Goal: Task Accomplishment & Management: Contribute content

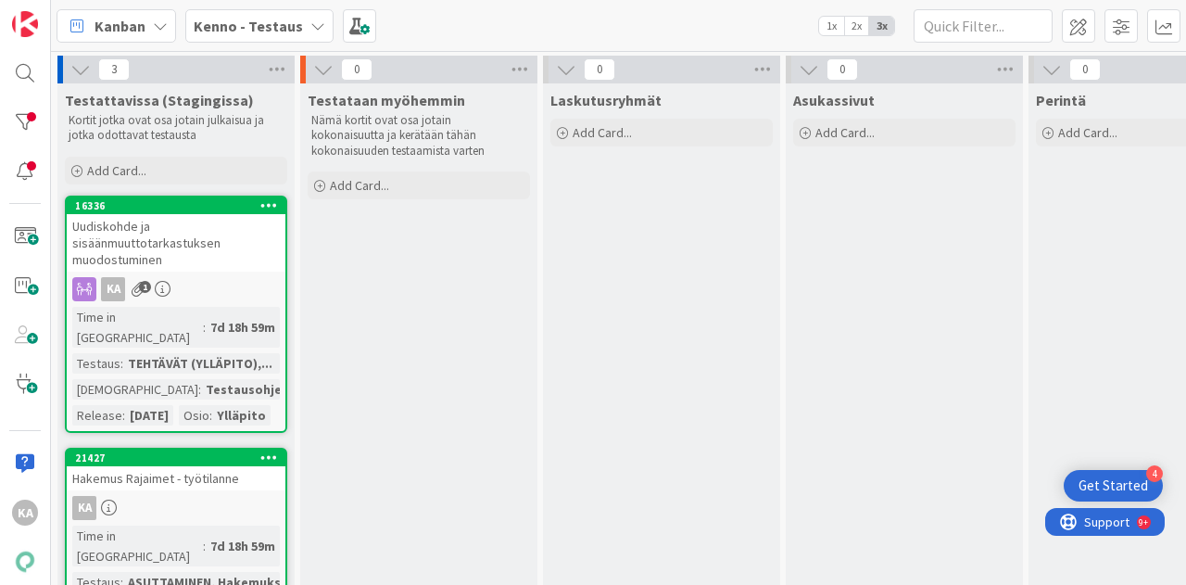
click at [174, 261] on div "Uudiskohde ja sisäänmuuttotarkastuksen muodostuminen" at bounding box center [176, 242] width 219 height 57
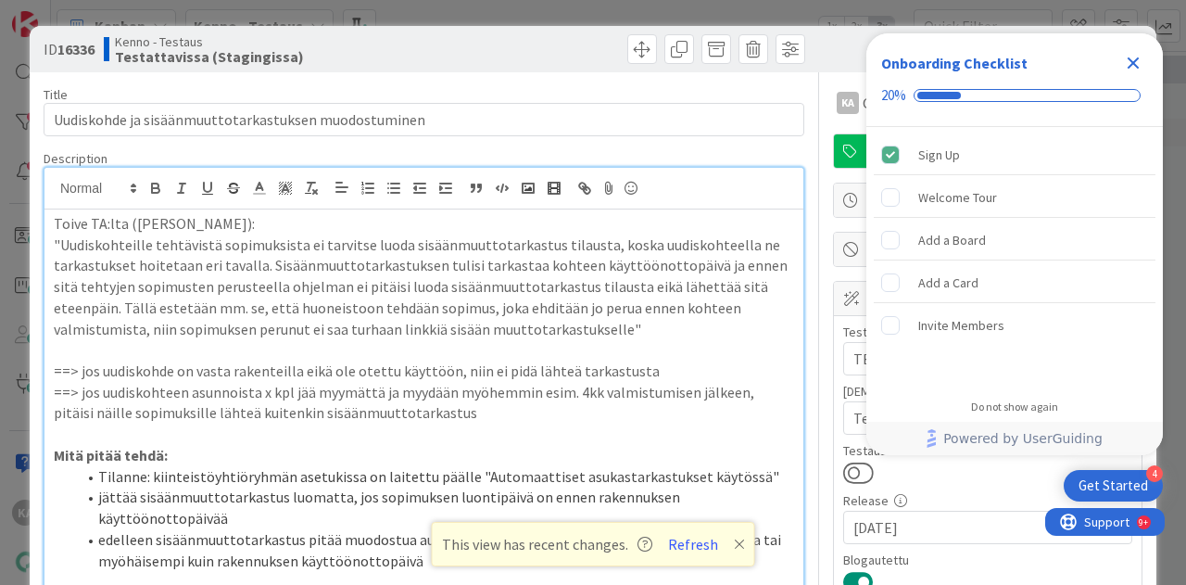
scroll to position [834, 0]
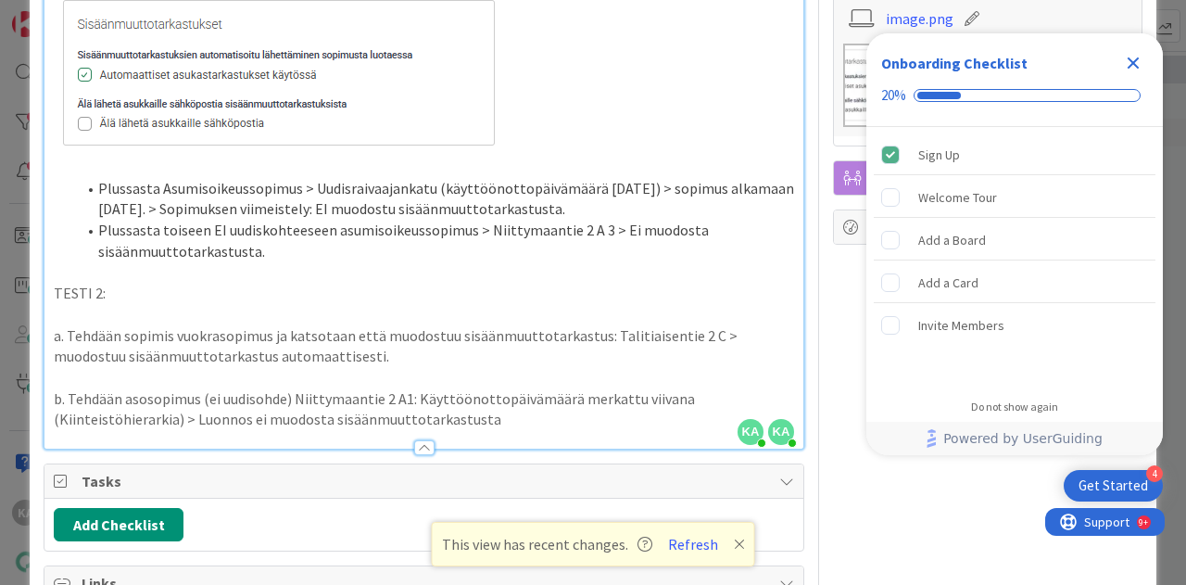
click at [257, 418] on p "b. Tehdään asosopimus (ei uudisohde) Niittymaantie 2 A1: Käyttöönottopäivämäärä…" at bounding box center [424, 409] width 740 height 42
click at [598, 418] on p "b. Tehdään asosopimus (ei uudisohde) Niittymaantie 2 A1: Käyttöönottopäivämäärä…" at bounding box center [424, 409] width 740 height 42
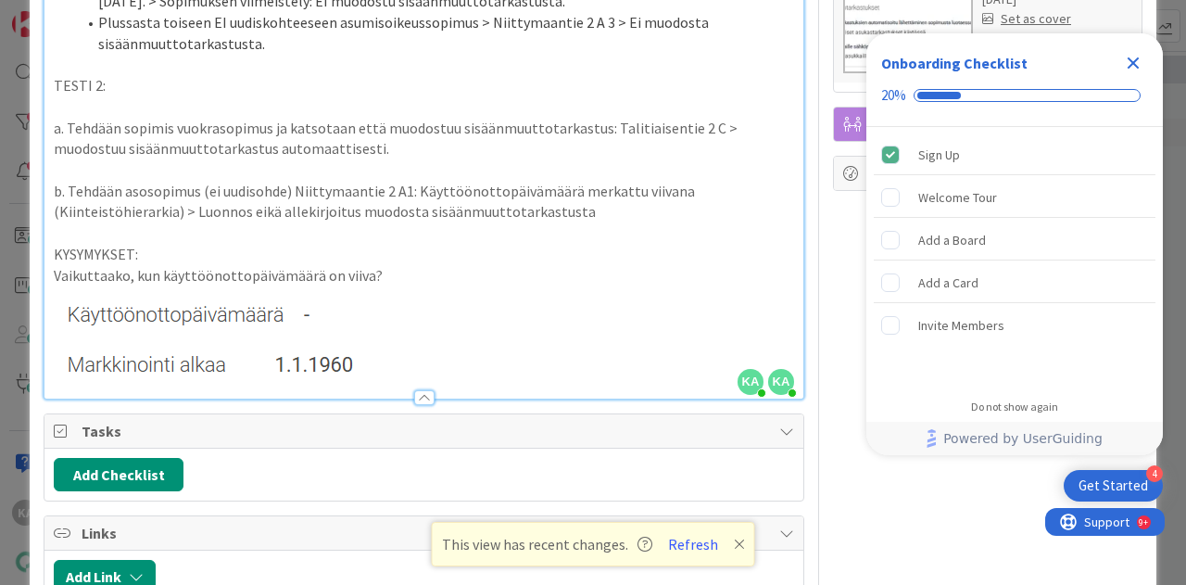
scroll to position [1042, 0]
drag, startPoint x: 367, startPoint y: 328, endPoint x: 71, endPoint y: 249, distance: 305.9
click at [71, 249] on p "KYSYMYKSET:" at bounding box center [424, 253] width 740 height 21
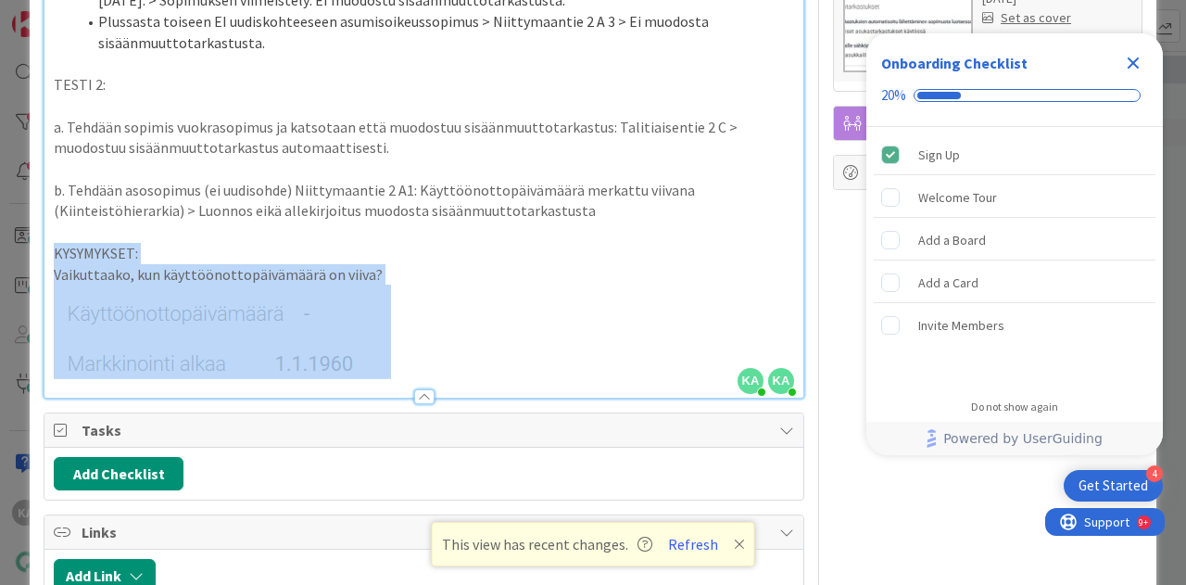
drag, startPoint x: 50, startPoint y: 250, endPoint x: 367, endPoint y: 343, distance: 330.2
copy div "KYSYMYKSET: Vaikuttaako, kun käyttöönottopäivämäärä on viiva?"
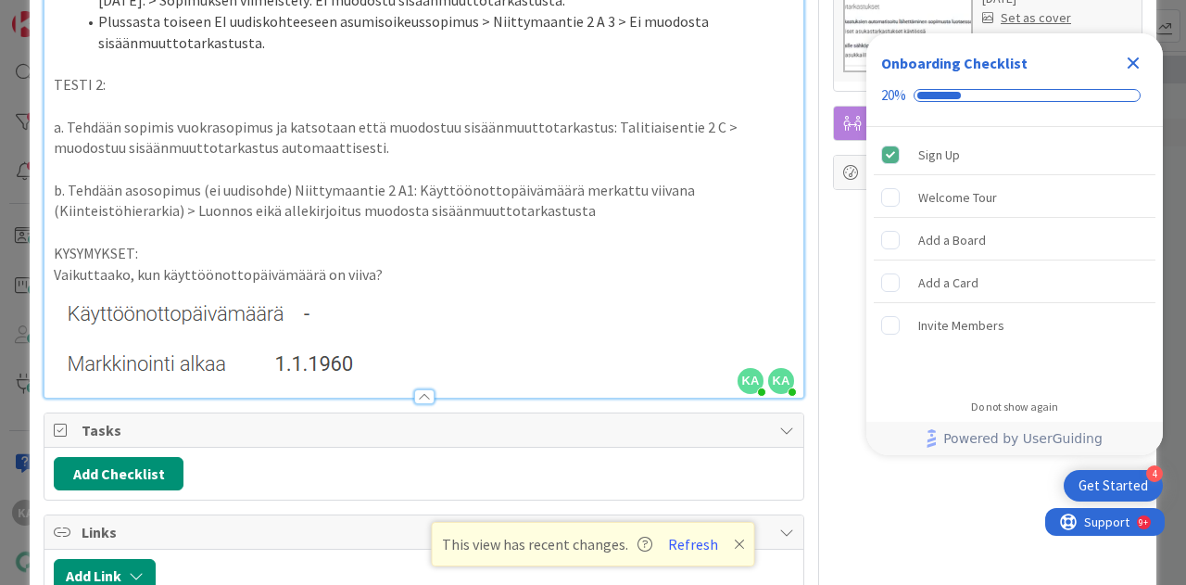
click at [508, 243] on p "KYSYMYKSET:" at bounding box center [424, 253] width 740 height 21
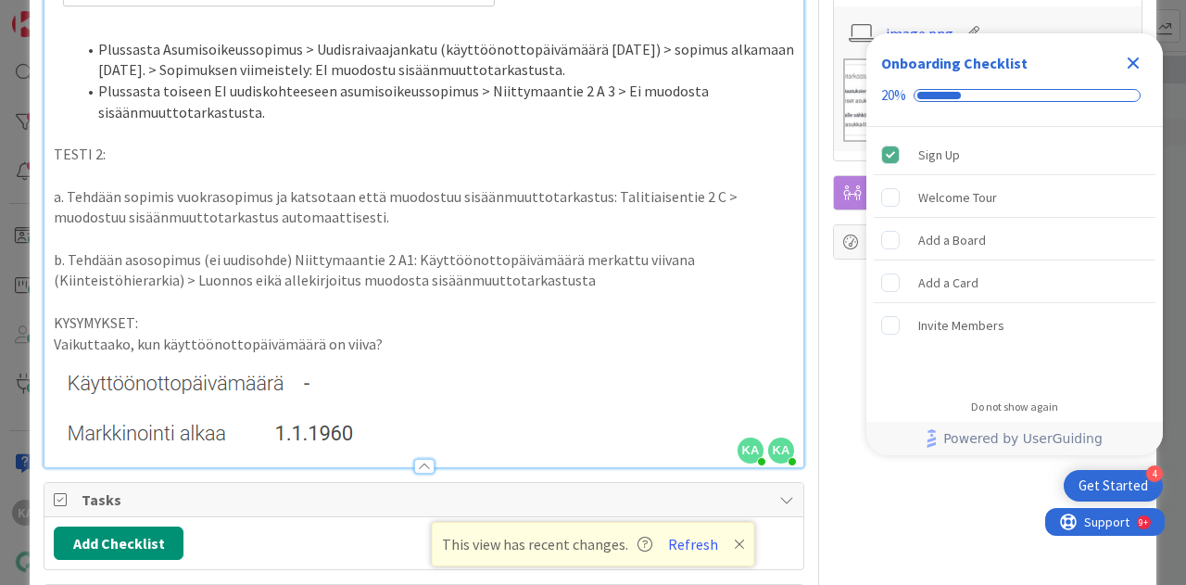
scroll to position [980, 0]
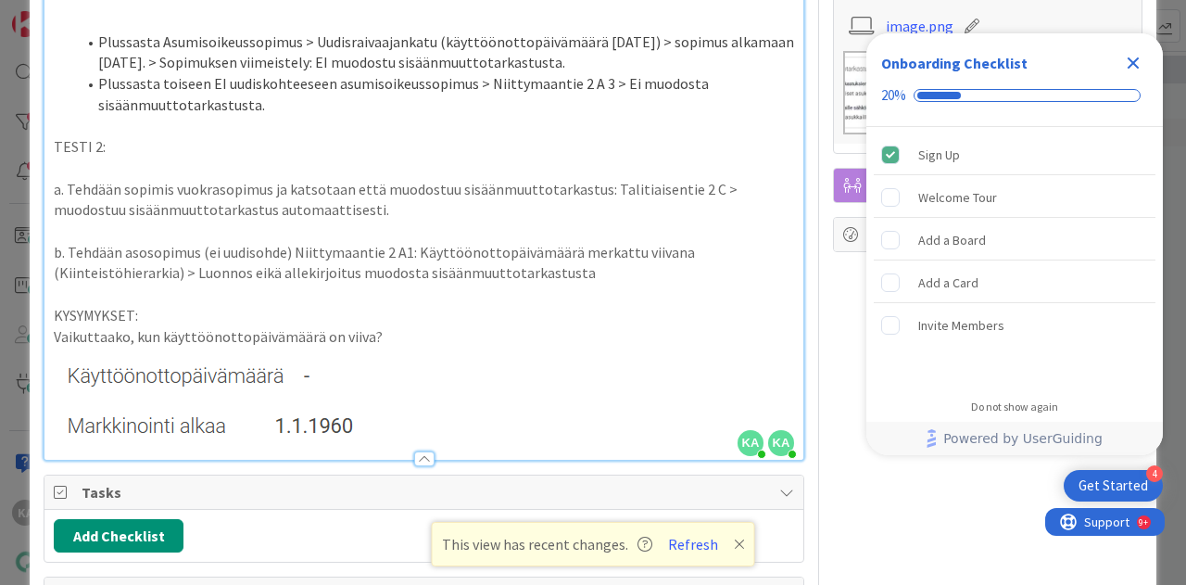
click at [398, 334] on p "Vaikuttaako, kun käyttöönottopäivämäärä on viiva?" at bounding box center [424, 336] width 740 height 21
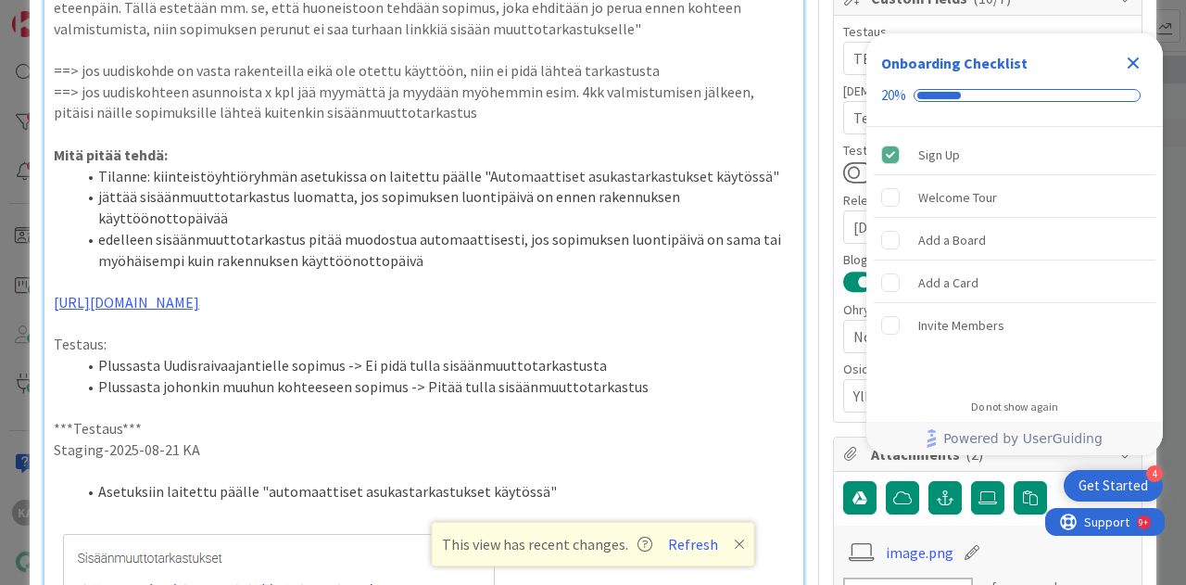
scroll to position [178, 0]
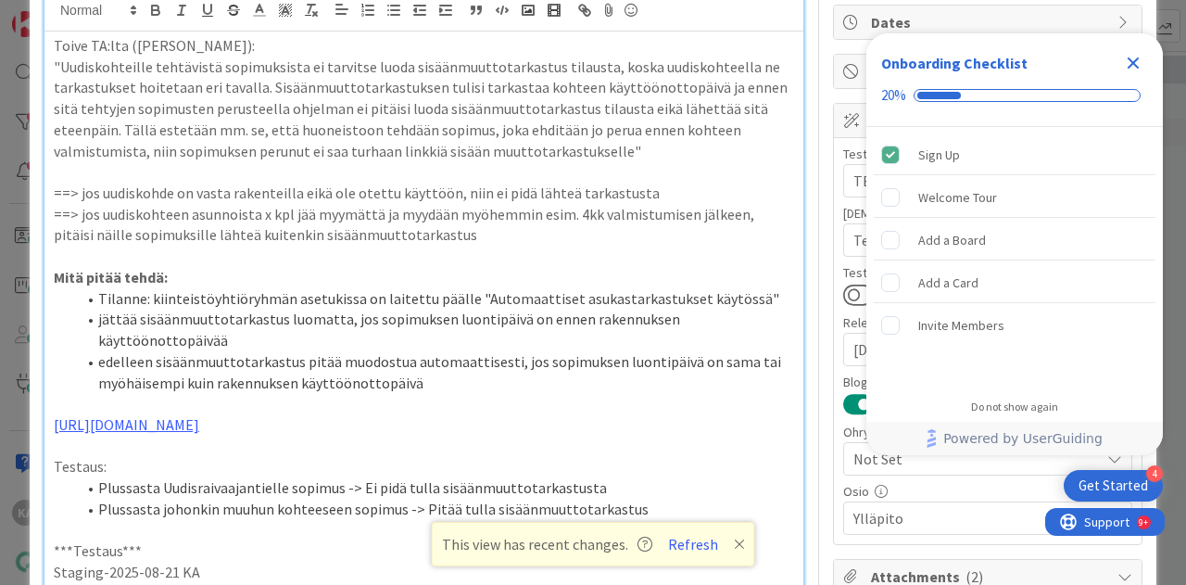
click at [1143, 59] on icon "Close Checklist" at bounding box center [1133, 63] width 22 height 22
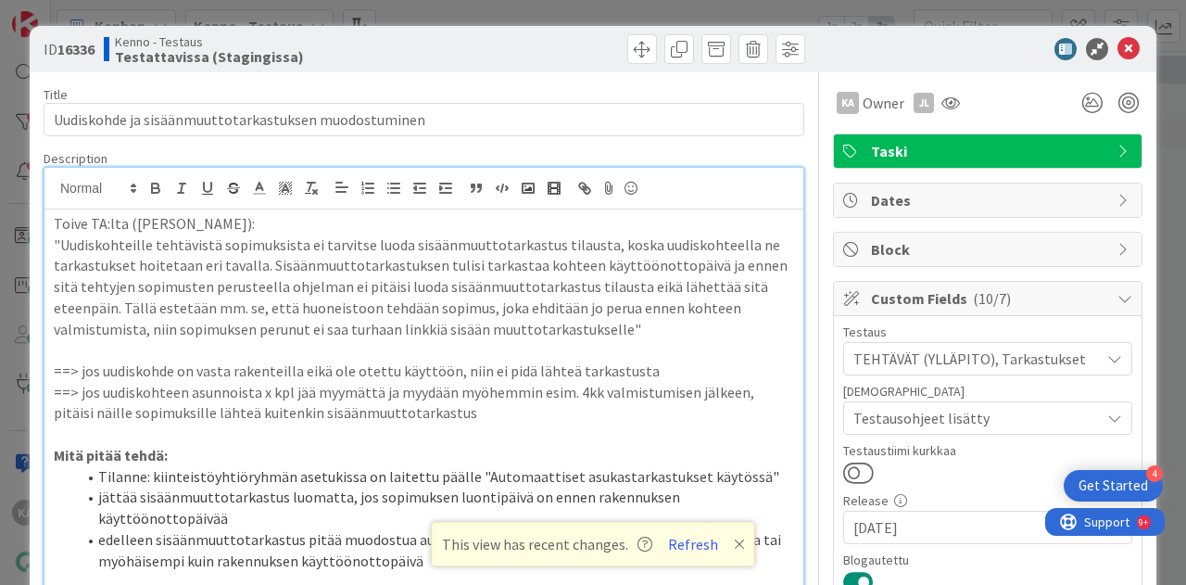
scroll to position [0, 0]
click at [1119, 44] on icon at bounding box center [1129, 49] width 22 height 22
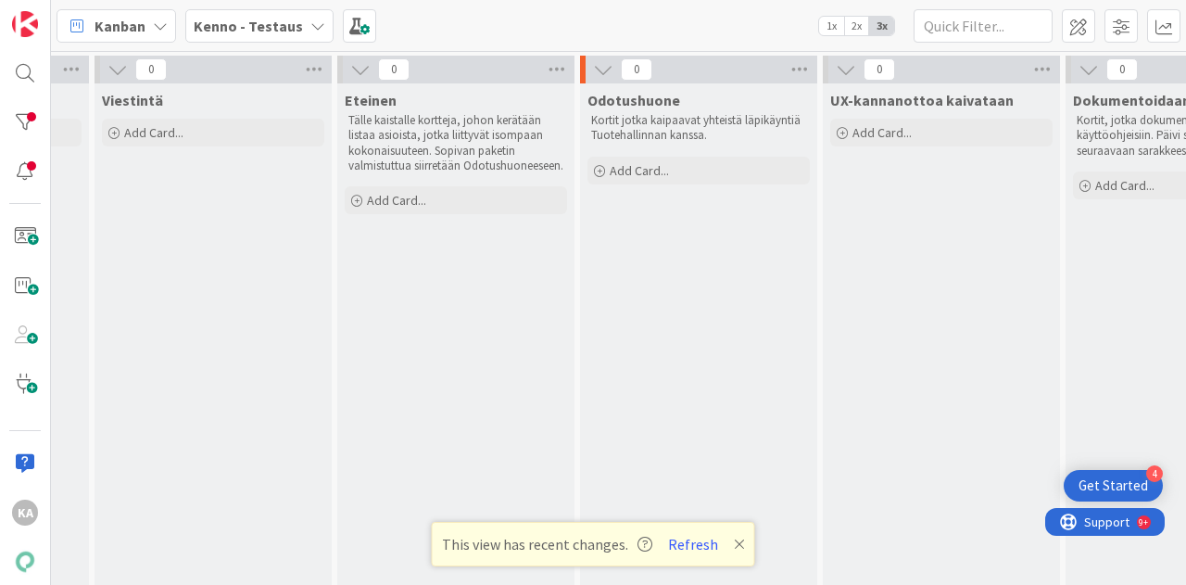
scroll to position [0, 1192]
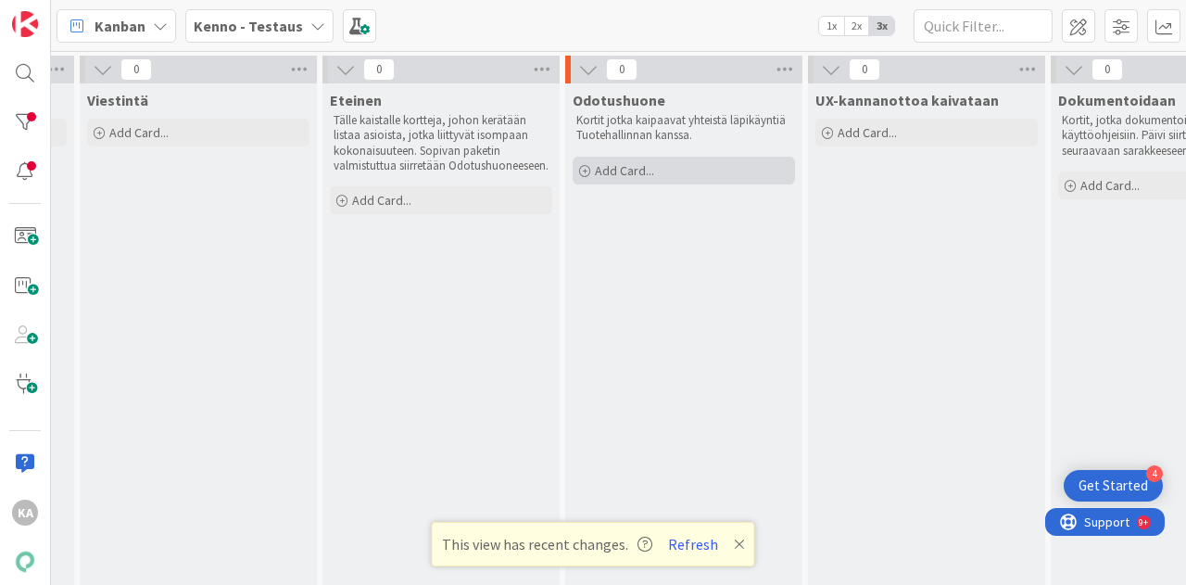
click at [647, 168] on span "Add Card..." at bounding box center [624, 170] width 59 height 17
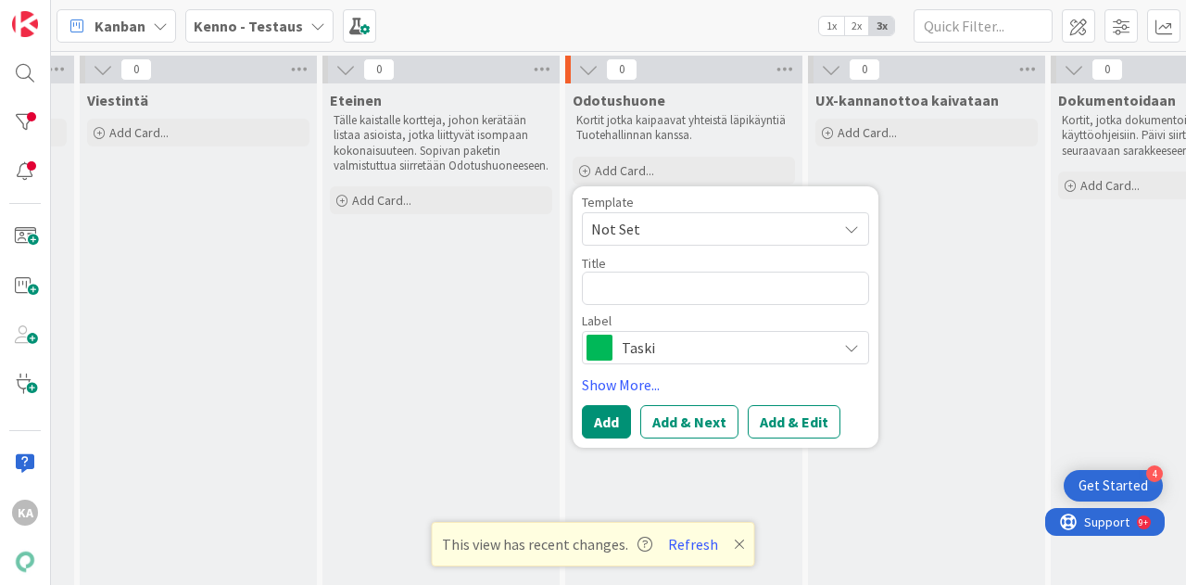
type textarea "x"
type textarea "S"
type textarea "x"
type textarea "Si"
type textarea "x"
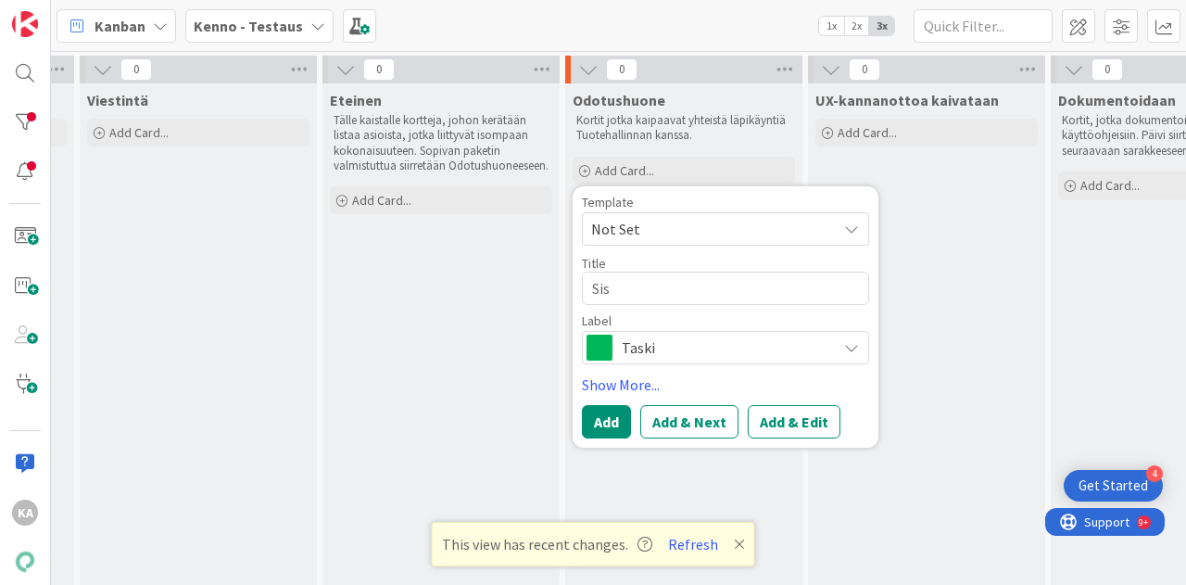
type textarea "Sisä"
type textarea "x"
type textarea "Sisää"
type textarea "x"
type textarea "Sisään"
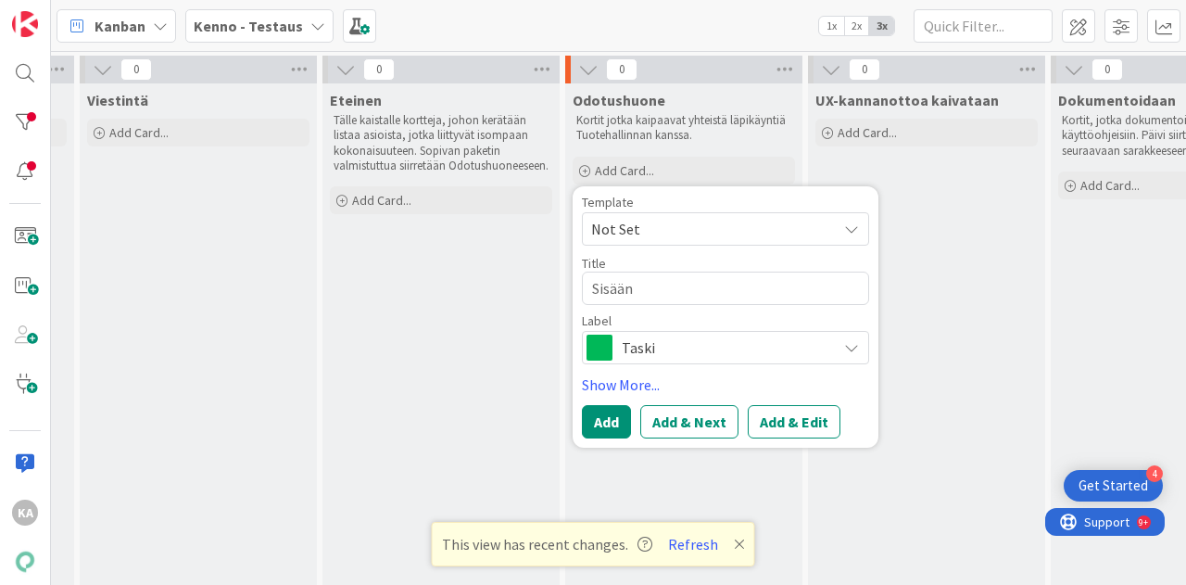
type textarea "x"
type textarea "Sisäänm"
type textarea "x"
type textarea "Sisäänmu"
type textarea "x"
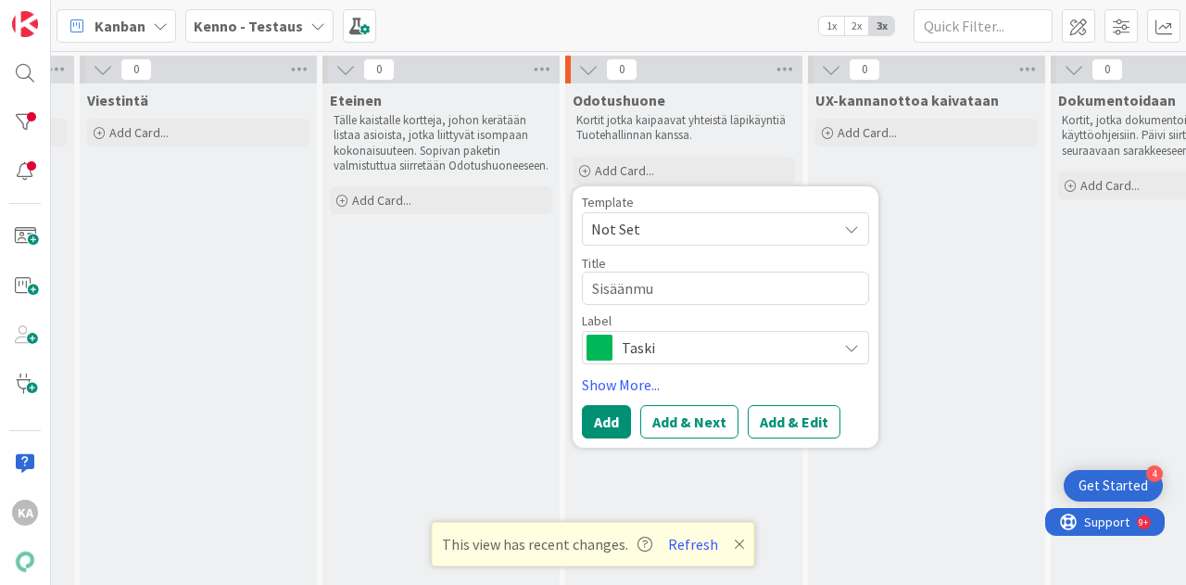
type textarea "Sisäänmuu"
type textarea "x"
type textarea "Sisäänmuut"
type textarea "x"
type textarea "Sisäänmuutt"
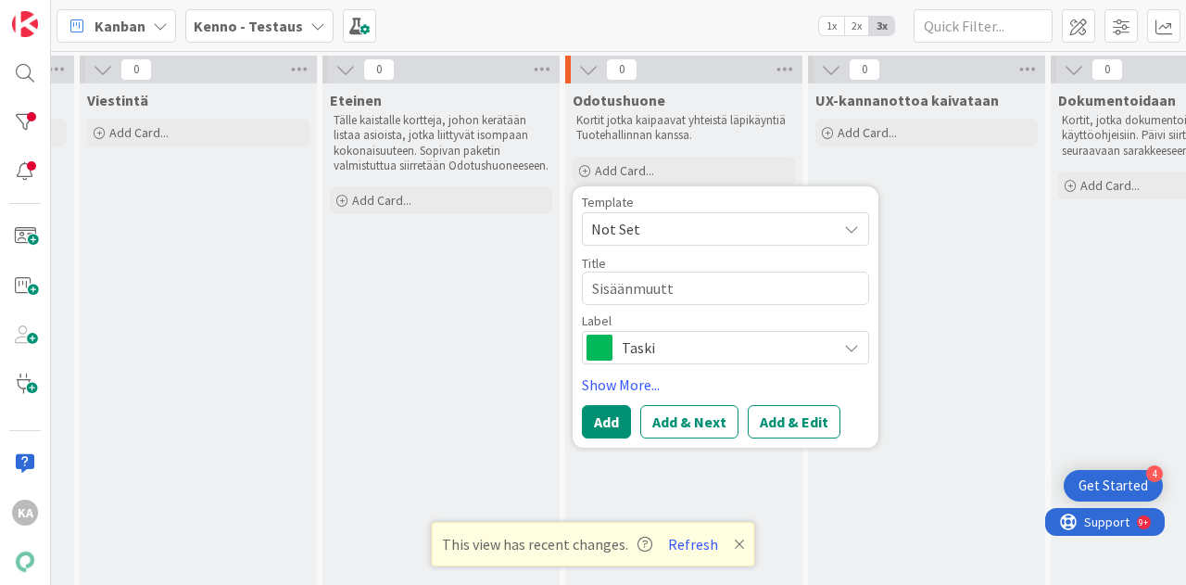
type textarea "x"
type textarea "Sisäänmuutto"
type textarea "x"
type textarea "Sisäänmuuttot"
type textarea "x"
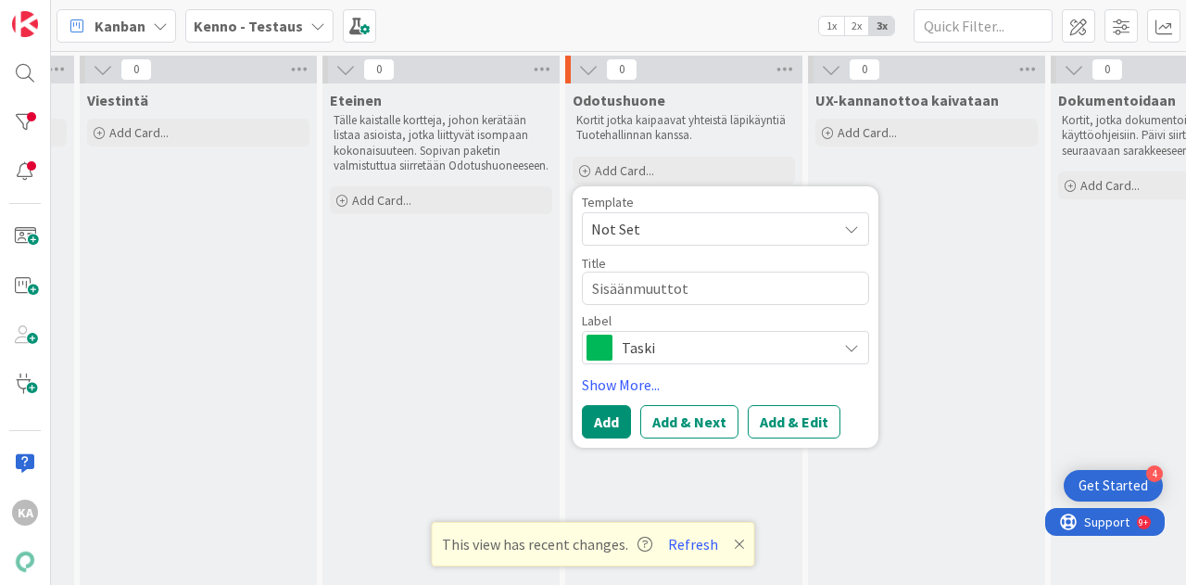
type textarea "Sisäänmuuttota"
type textarea "x"
type textarea "Sisäänmuuttotar"
type textarea "x"
type textarea "Sisäänmuuttotark"
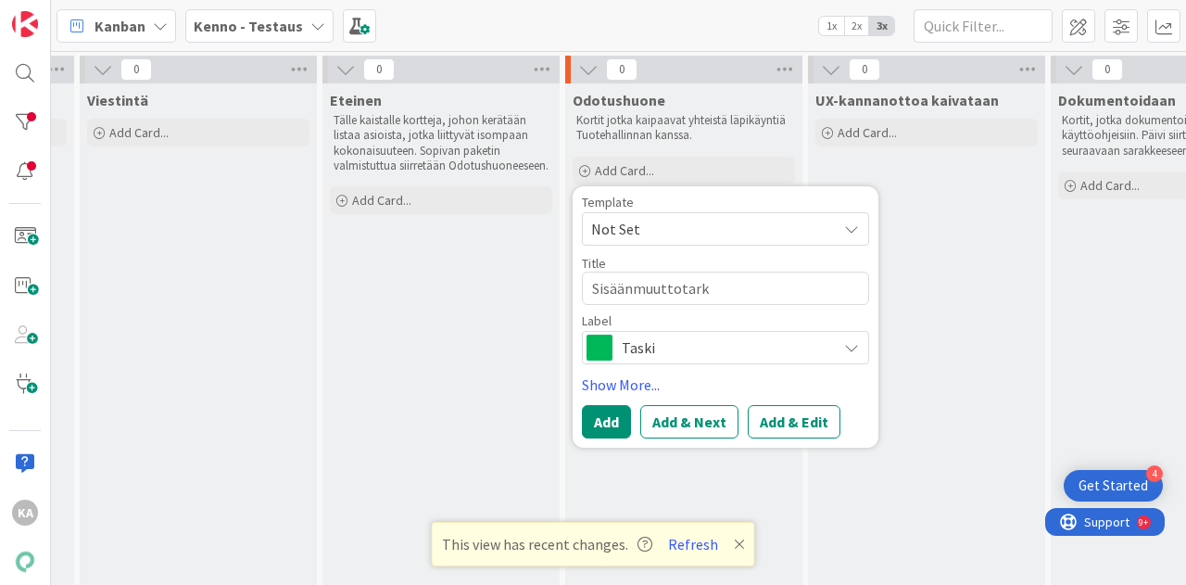
type textarea "x"
type textarea "Sisäänmuuttotarks"
type textarea "x"
type textarea "Sisäänmuuttotarkst"
type textarea "x"
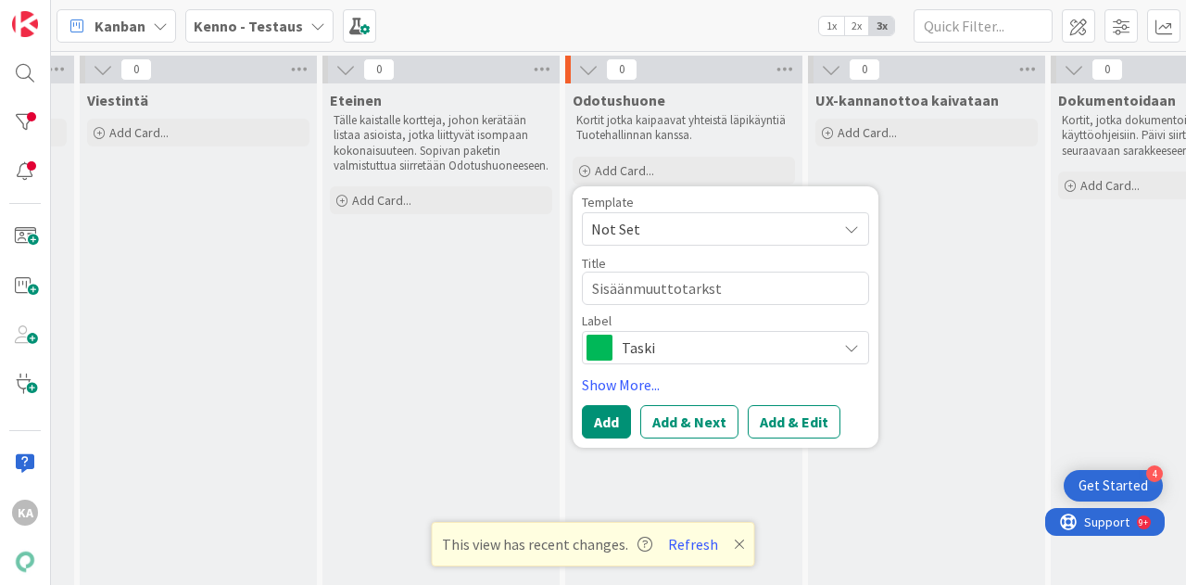
type textarea "Sisäänmuuttotarkstu"
type textarea "x"
type textarea "Sisäänmuuttotarkstus"
type textarea "x"
type textarea "Sisäänmuuttotarkstus"
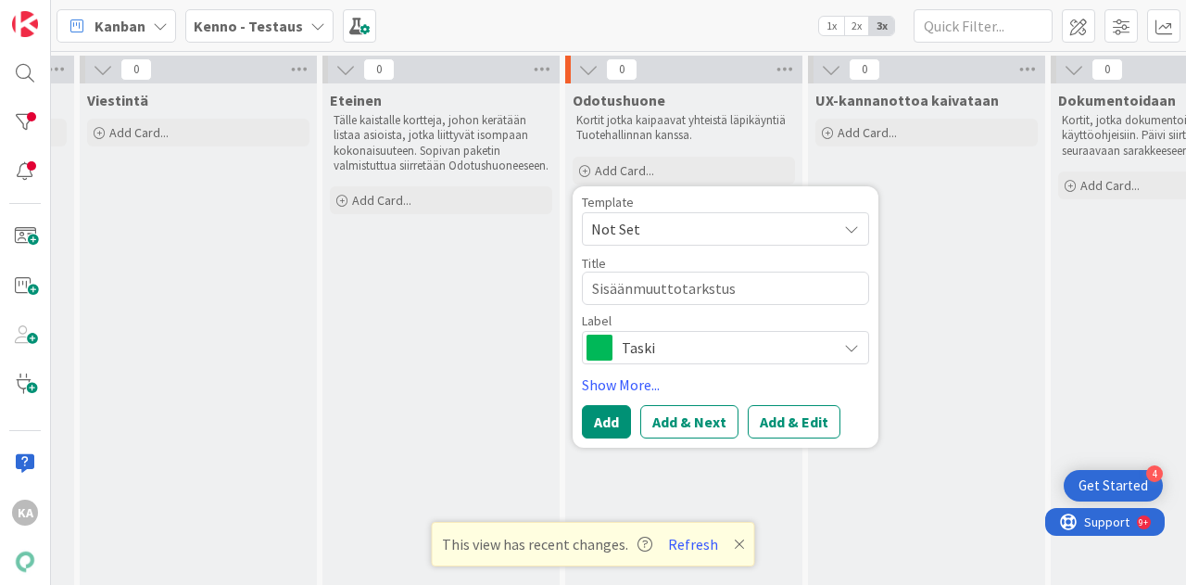
type textarea "x"
type textarea "Sisäänmuuttotarkstus e"
type textarea "x"
type textarea "Sisäänmuuttotarkstus ei"
type textarea "x"
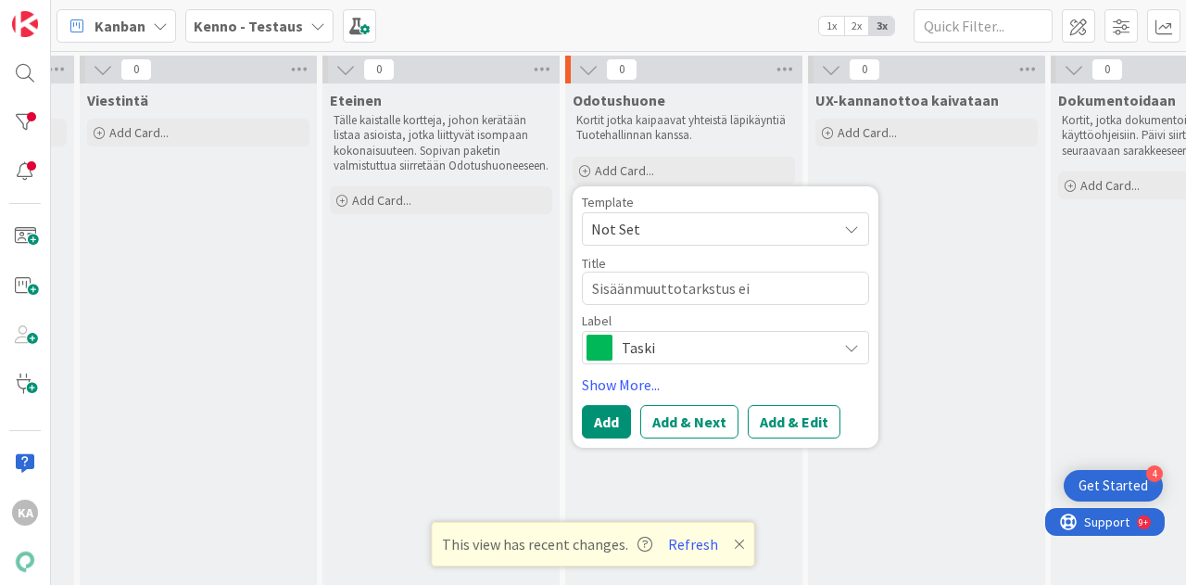
type textarea "Sisäänmuuttotarkstus ei"
type textarea "x"
type textarea "Sisäänmuuttotarkstus ei m"
type textarea "x"
type textarea "Sisäänmuuttotarkstus ei mu"
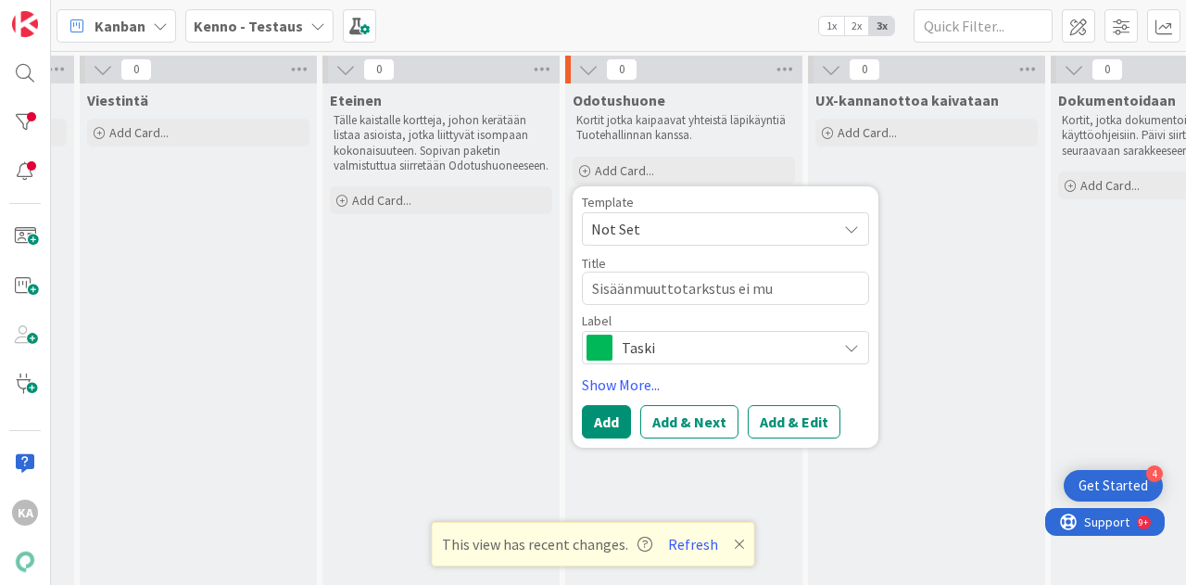
type textarea "x"
type textarea "Sisäänmuuttotarkstus ei mud"
type textarea "x"
type textarea "Sisäänmuuttotarkstus ei mudo"
type textarea "x"
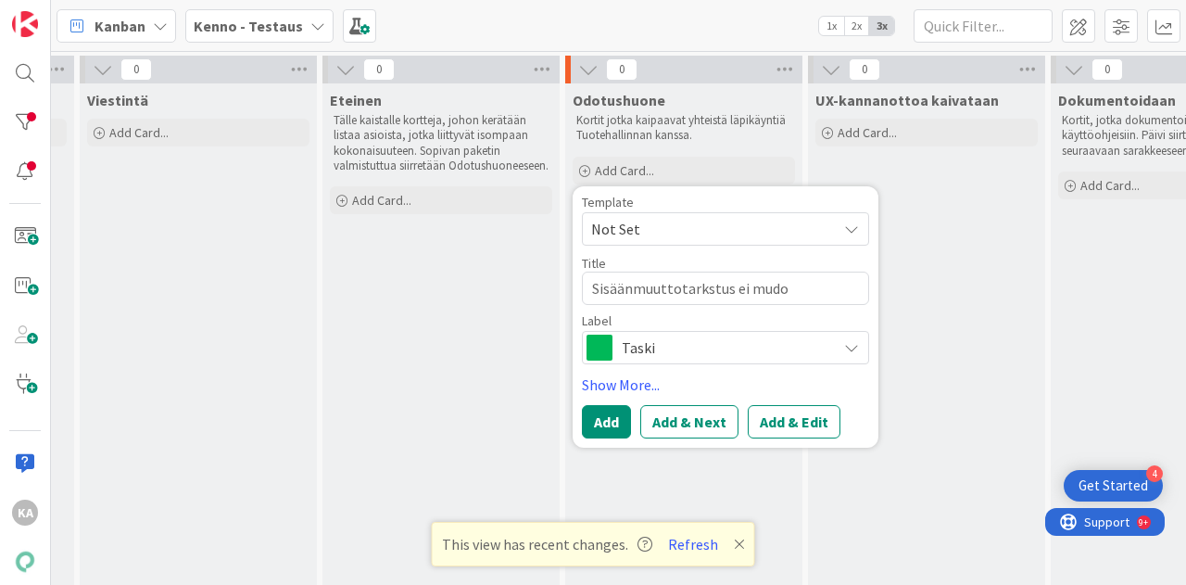
type textarea "Sisäänmuuttotarkstus ei mudoo"
type textarea "x"
type textarea "Sisäänmuuttotarkstus ei mudoos"
type textarea "x"
type textarea "Sisäänmuuttotarkstus ei mudoo"
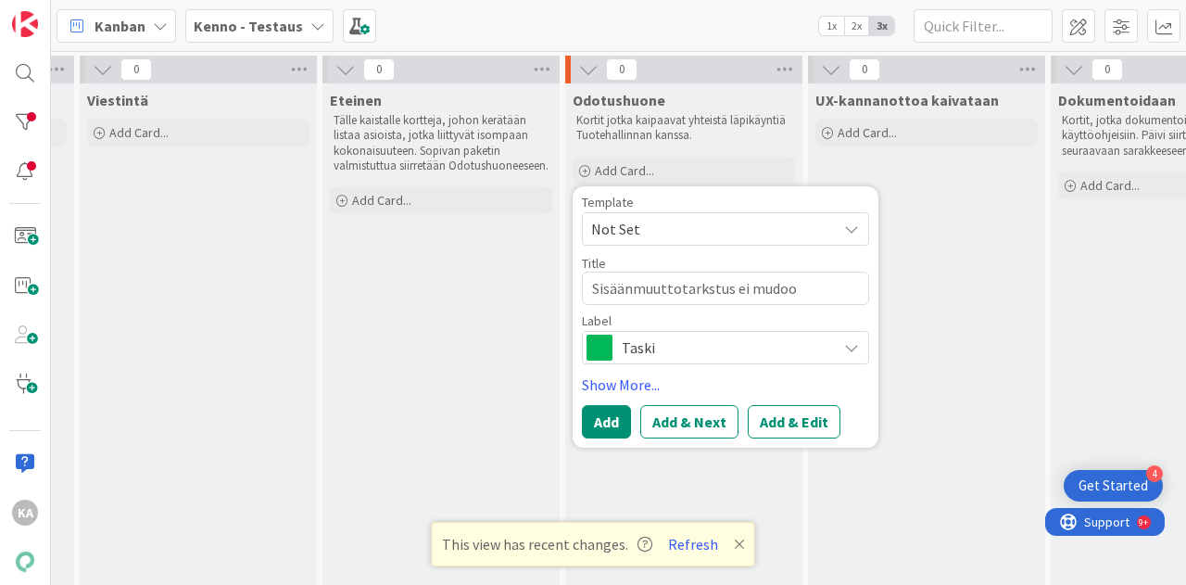
type textarea "x"
type textarea "Sisäänmuuttotarkstus ei mudo"
type textarea "x"
type textarea "Sisäänmuuttotarkstus ei mud"
type textarea "x"
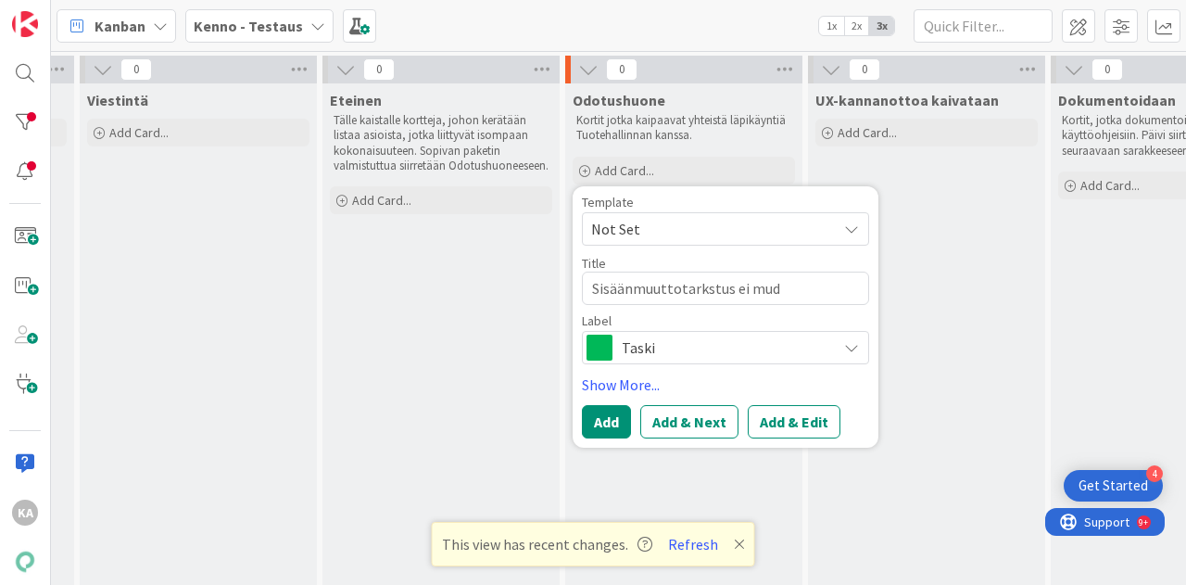
type textarea "Sisäänmuuttotarkstus ei mu"
type textarea "x"
type textarea "Sisäänmuuttotarkstus ei mud"
type textarea "x"
type textarea "Sisäänmuuttotarkstus ei mudo"
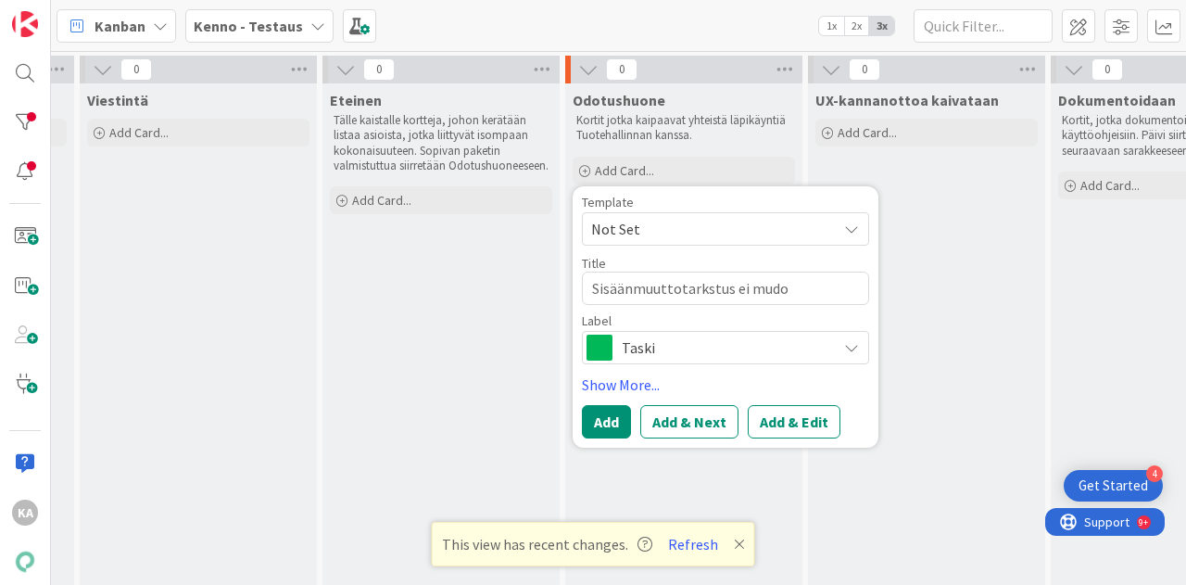
type textarea "x"
type textarea "Sisäänmuuttotarkstus ei mudos"
type textarea "x"
type textarea "Sisäänmuuttotarkstus ei mudost"
type textarea "x"
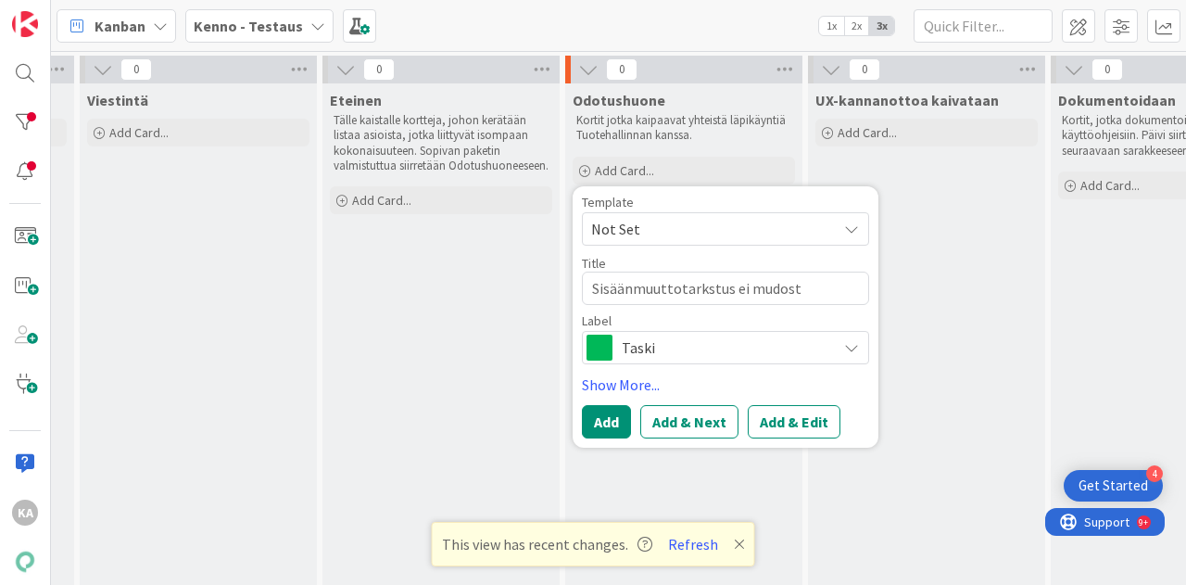
type textarea "Sisäänmuuttotarkstus ei mudos"
type textarea "x"
type textarea "Sisäänmuuttotarkstus ei mudo"
type textarea "x"
type textarea "Sisäänmuuttotarkstus ei mud"
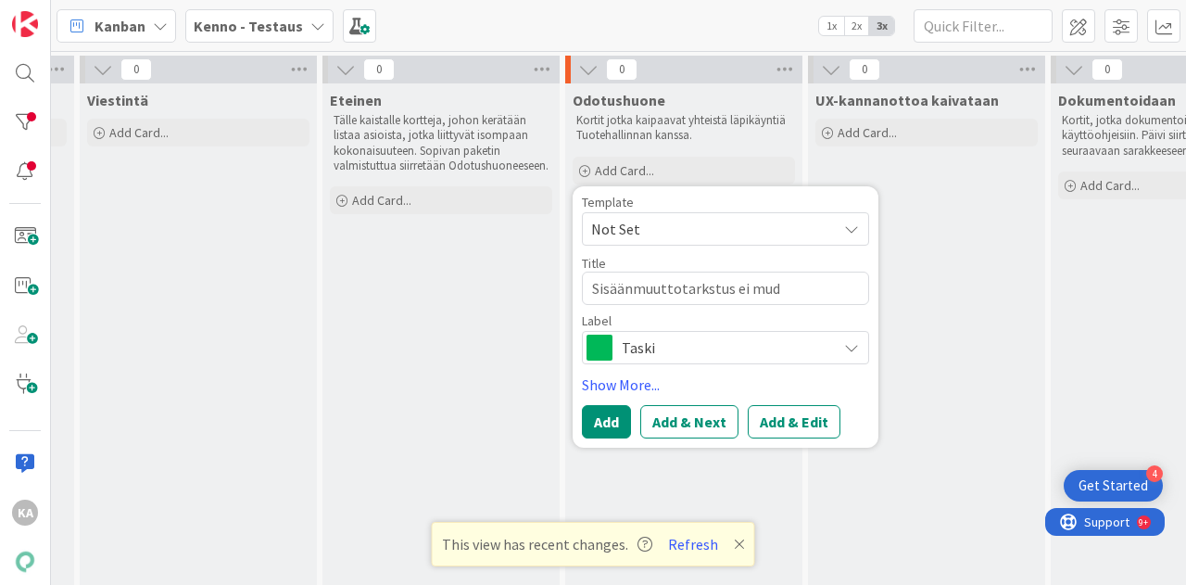
type textarea "x"
type textarea "Sisäänmuuttotarkstus ei mu"
type textarea "x"
type textarea "Sisäänmuuttotarkstus ei muo"
type textarea "x"
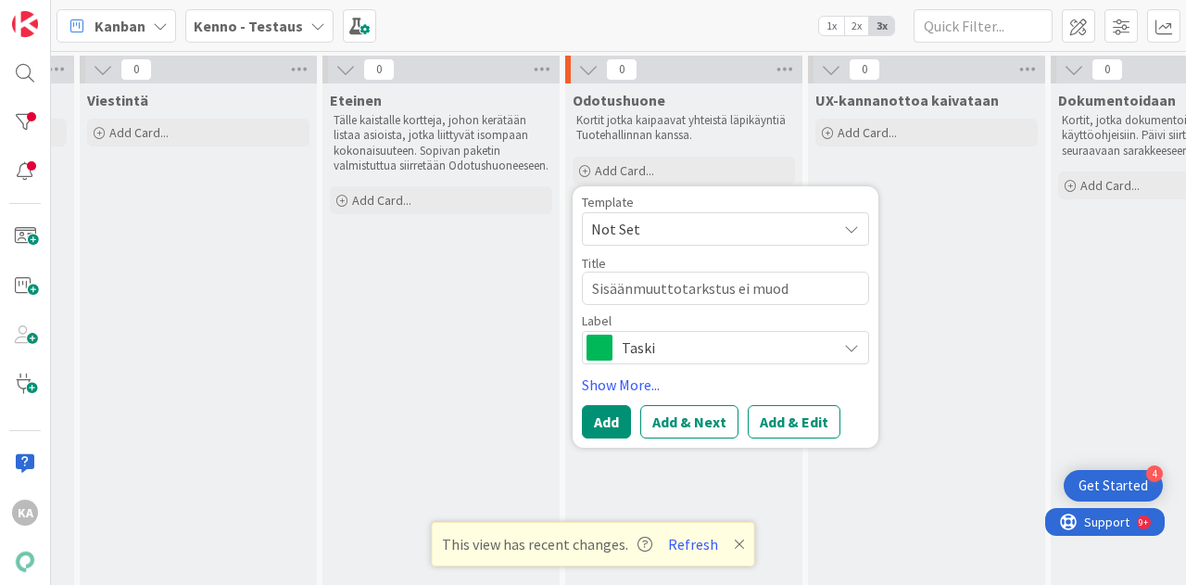
type textarea "Sisäänmuuttotarkstus ei muodo"
type textarea "x"
type textarea "Sisäänmuuttotarkstus ei muodos"
type textarea "x"
type textarea "Sisäänmuuttotarkstus ei muodostu"
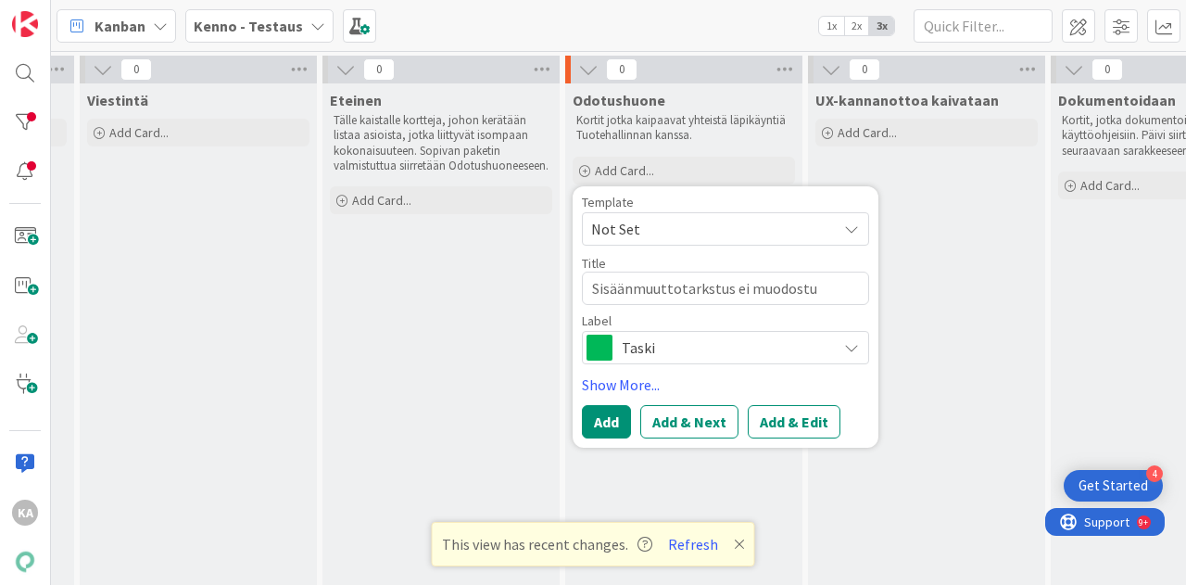
type textarea "x"
type textarea "Sisäänmuuttotarkstus ei muodostu"
type textarea "x"
type textarea "Sisäänmuuttotarkstus ei muodostu a"
type textarea "x"
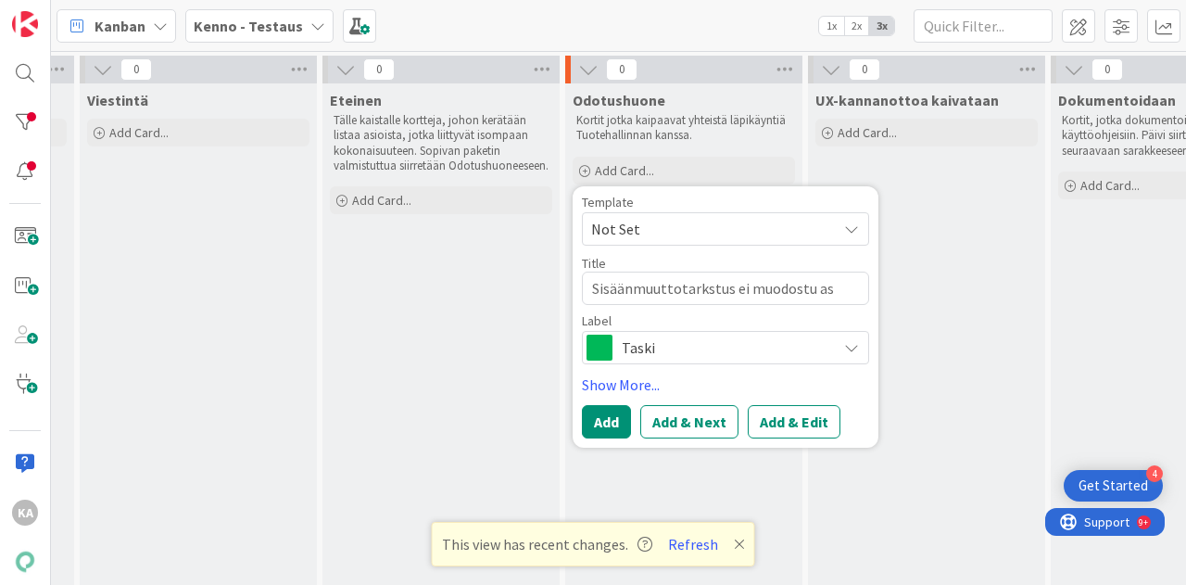
type textarea "Sisäänmuuttotarkstus ei muodostu aso"
type textarea "x"
type textarea "Sisäänmuuttotarkstus ei muodostu as"
type textarea "x"
type textarea "Sisäänmuuttotarkstus ei muodostu a"
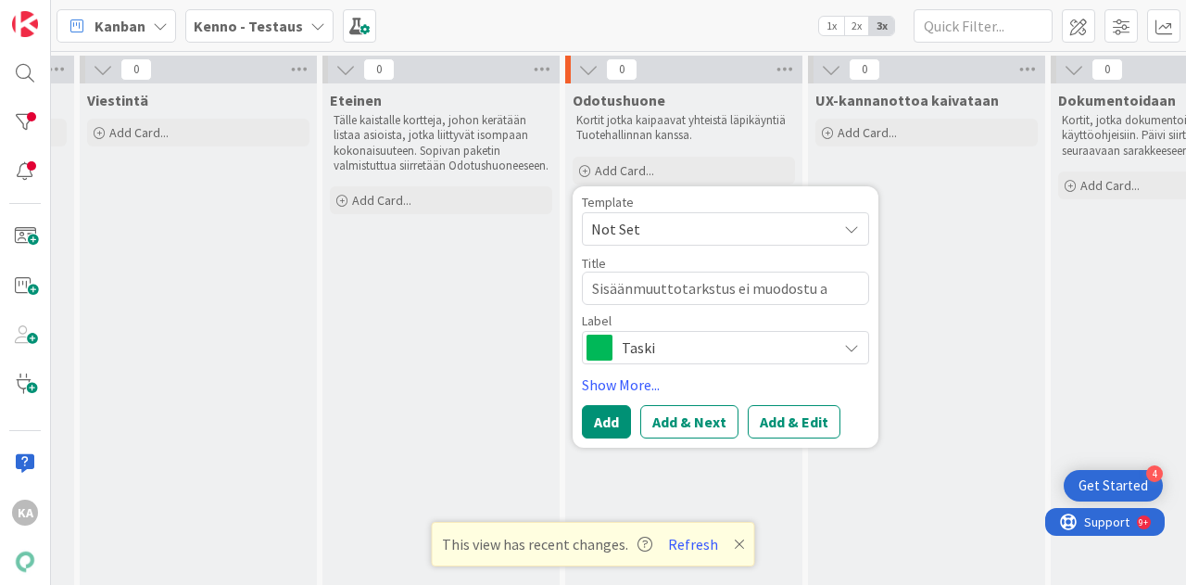
type textarea "x"
type textarea "Sisäänmuuttotarkstus ei muodostu"
type textarea "x"
type textarea "Sisäänmuuttotarkstus ei muodostu A"
type textarea "x"
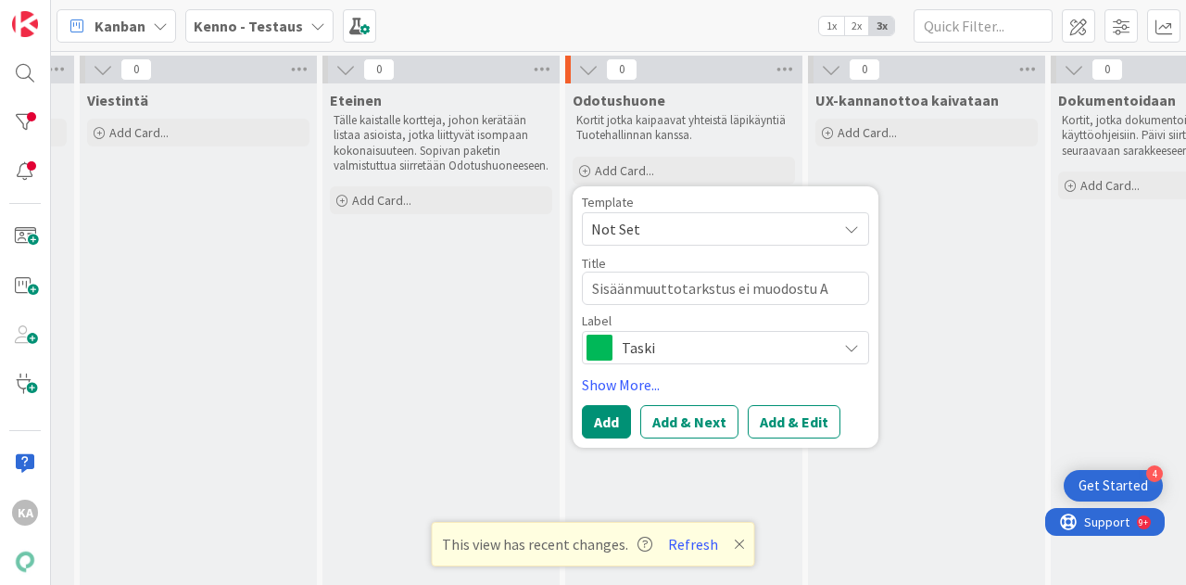
type textarea "Sisäänmuuttotarkstus ei muodostu AS"
type textarea "x"
type textarea "Sisäänmuuttotarkstus ei muodostu ASO"
type textarea "x"
type textarea "Sisäänmuuttotarkstus ei muodostu ASOi"
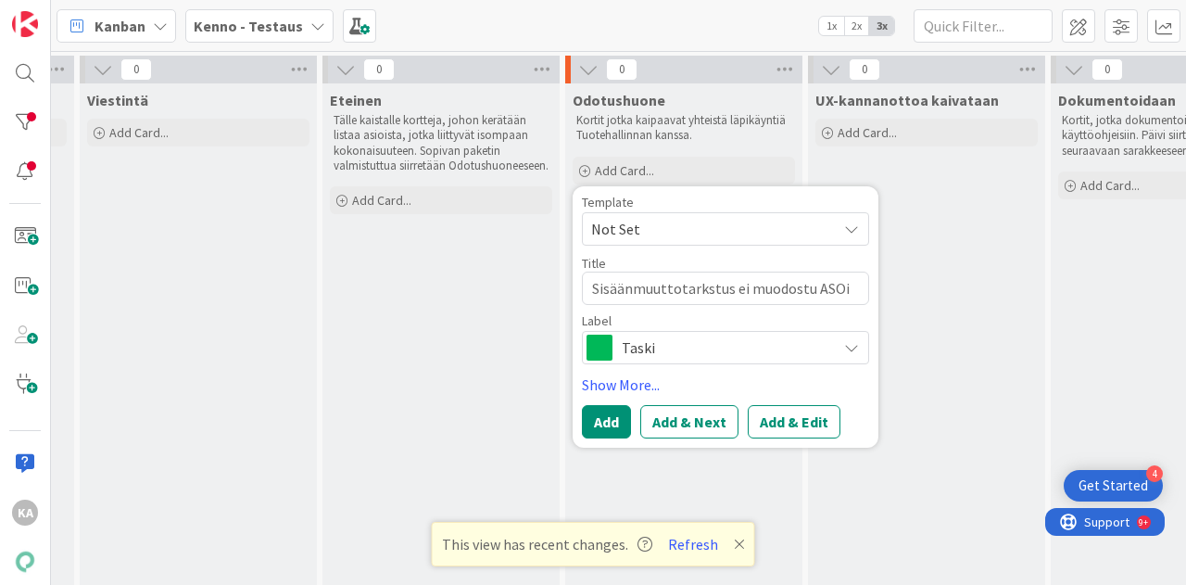
type textarea "x"
type textarea "Sisäänmuuttotarkstus ei muodostu ASOis"
type textarea "x"
type textarea "Sisäänmuuttotarkstus ei muodostu ASOist"
type textarea "x"
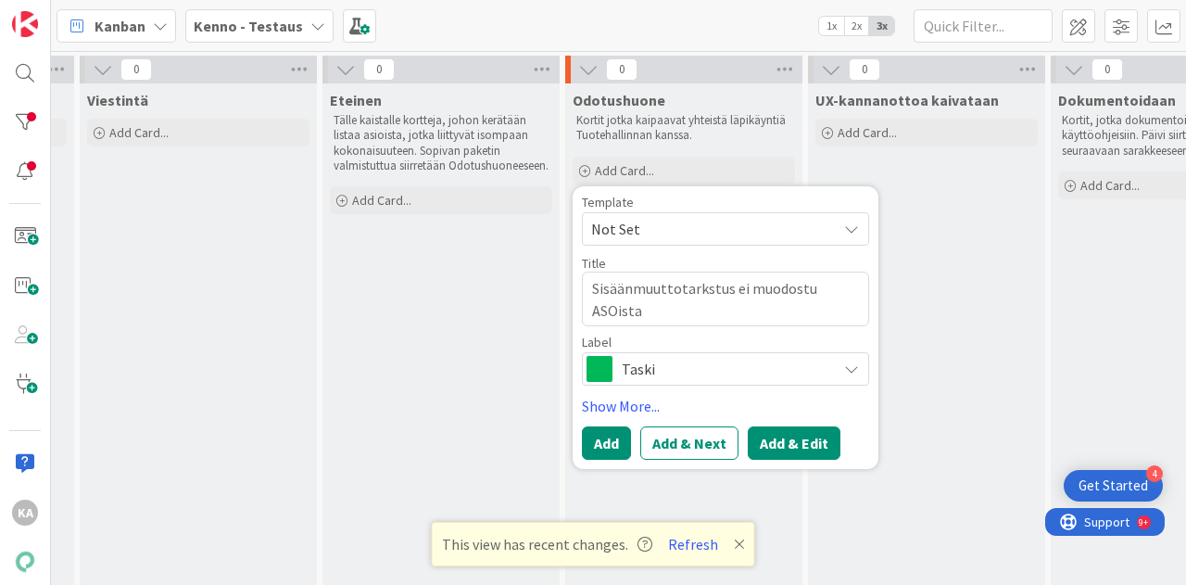
type textarea "Sisäänmuuttotarkstus ei muodostu ASOista"
click at [786, 457] on button "Add & Edit" at bounding box center [794, 442] width 93 height 33
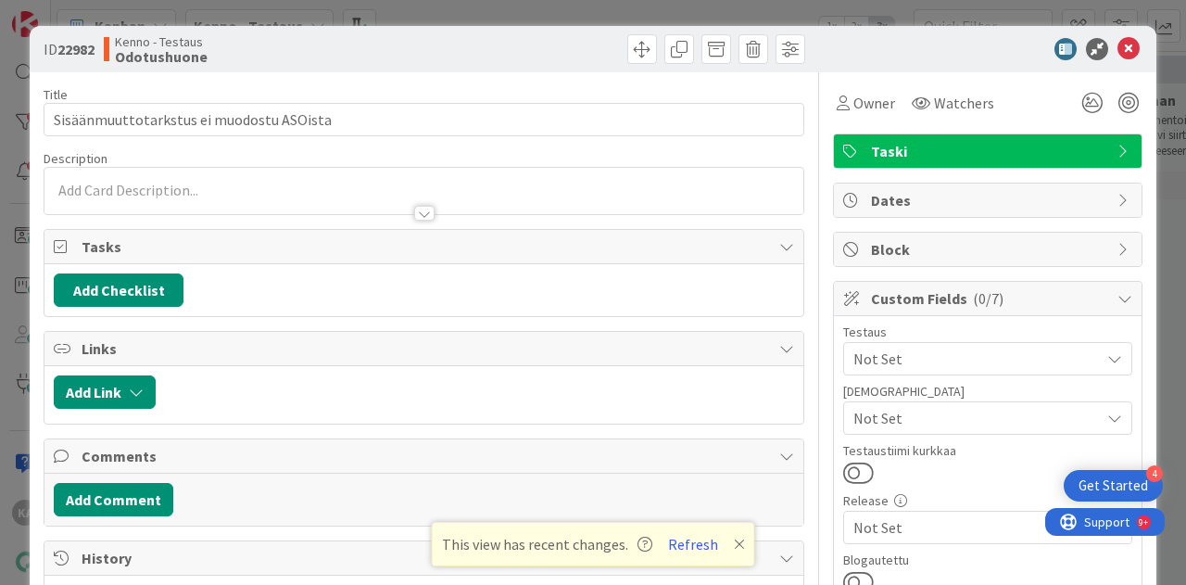
click at [414, 213] on div at bounding box center [424, 213] width 20 height 15
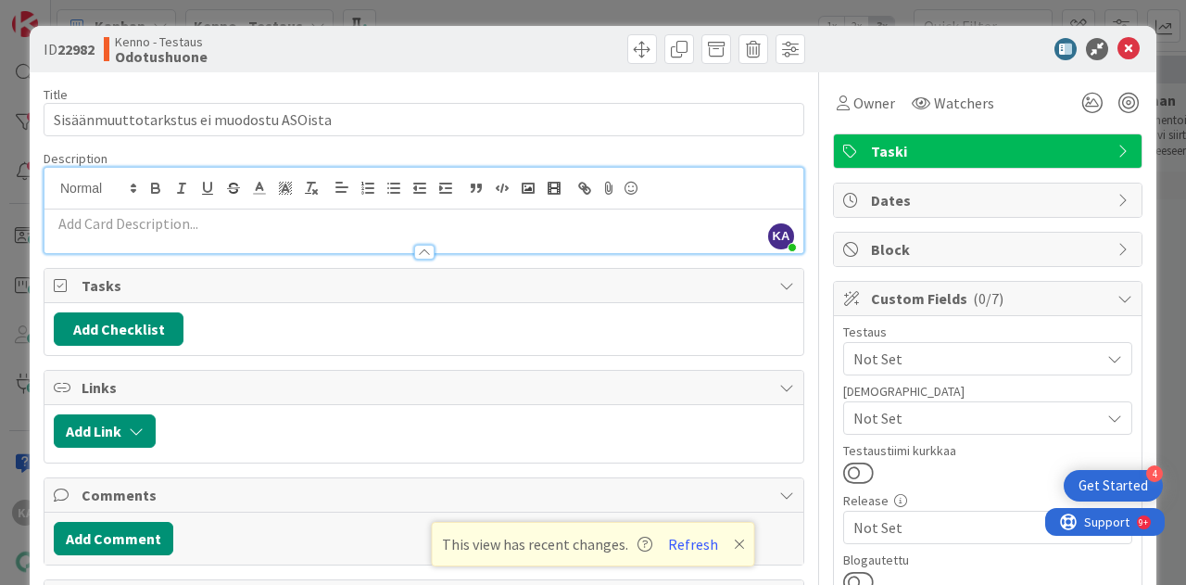
click at [413, 213] on p at bounding box center [424, 223] width 740 height 21
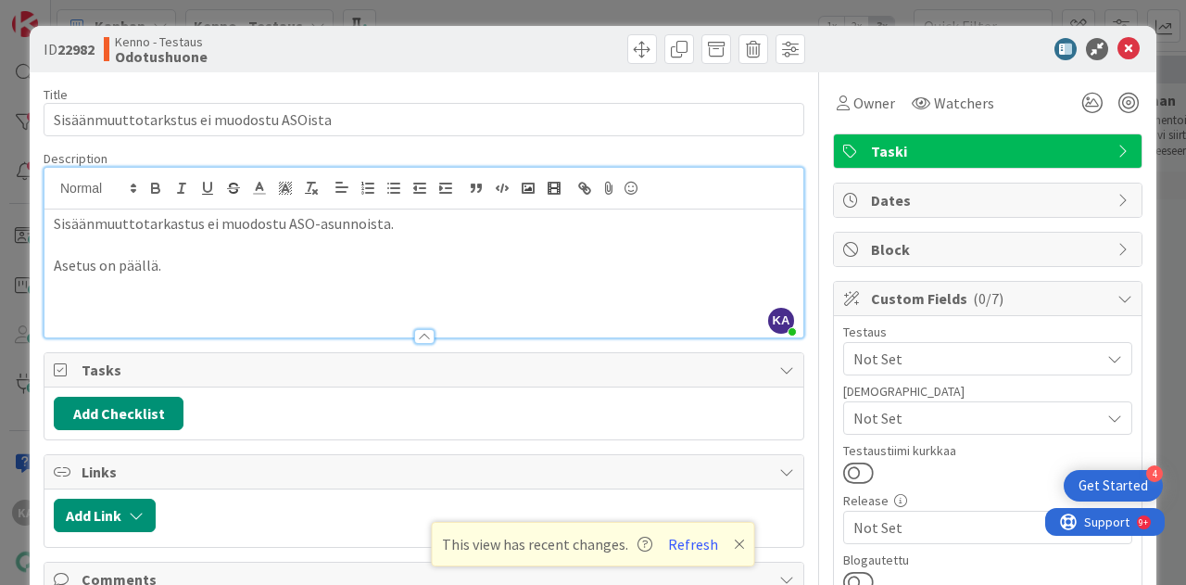
click at [163, 268] on p "Asetus on päällä." at bounding box center [424, 265] width 740 height 21
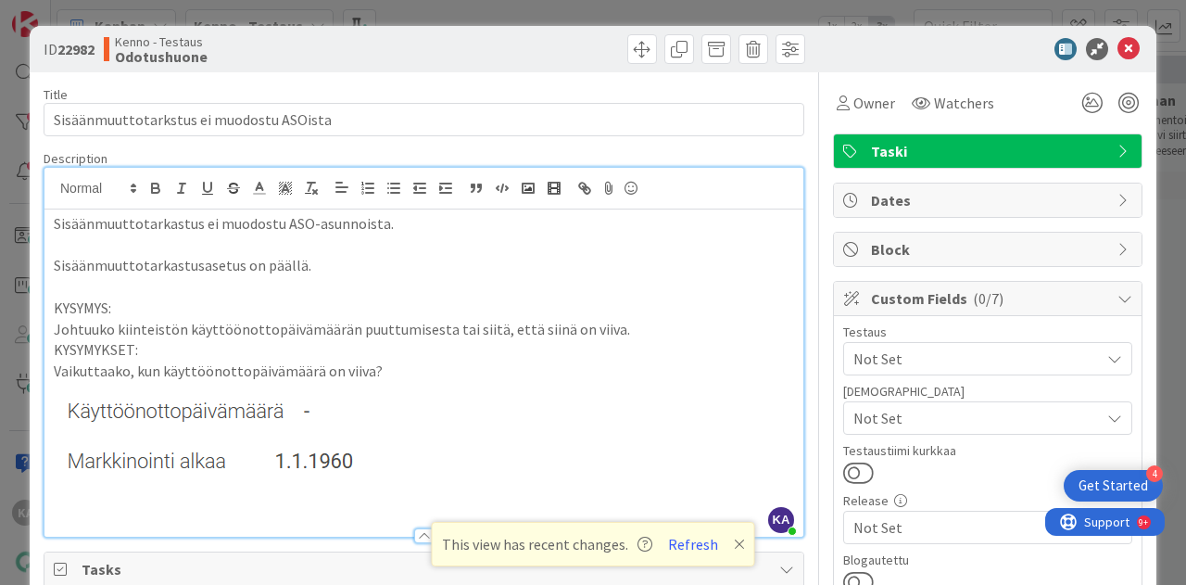
drag, startPoint x: 549, startPoint y: 454, endPoint x: 519, endPoint y: 331, distance: 126.8
click at [519, 331] on p "Johtuuko kiinteistön käyttöönottopäivämäärän puuttumisesta tai siitä, että siin…" at bounding box center [424, 329] width 740 height 21
click at [620, 329] on p "Johtuuko kiinteistön käyttöönottopäivämäärän puuttumisesta tai siitä, että siin…" at bounding box center [424, 329] width 740 height 21
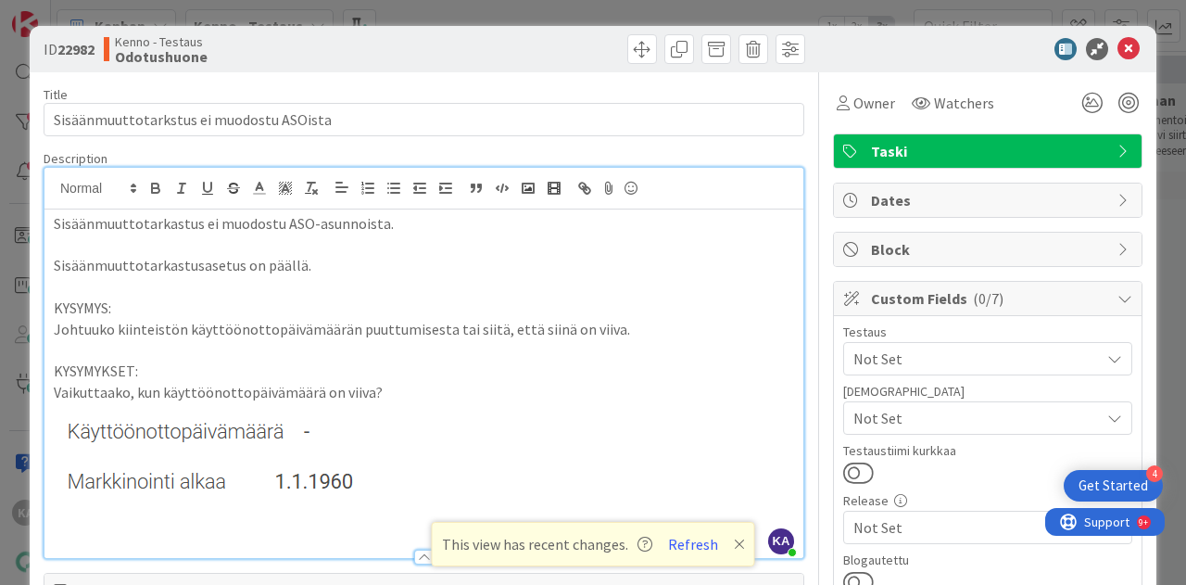
click at [417, 222] on p "Sisäänmuuttotarkastus ei muodostu ASO-asunnoista." at bounding box center [424, 223] width 740 height 21
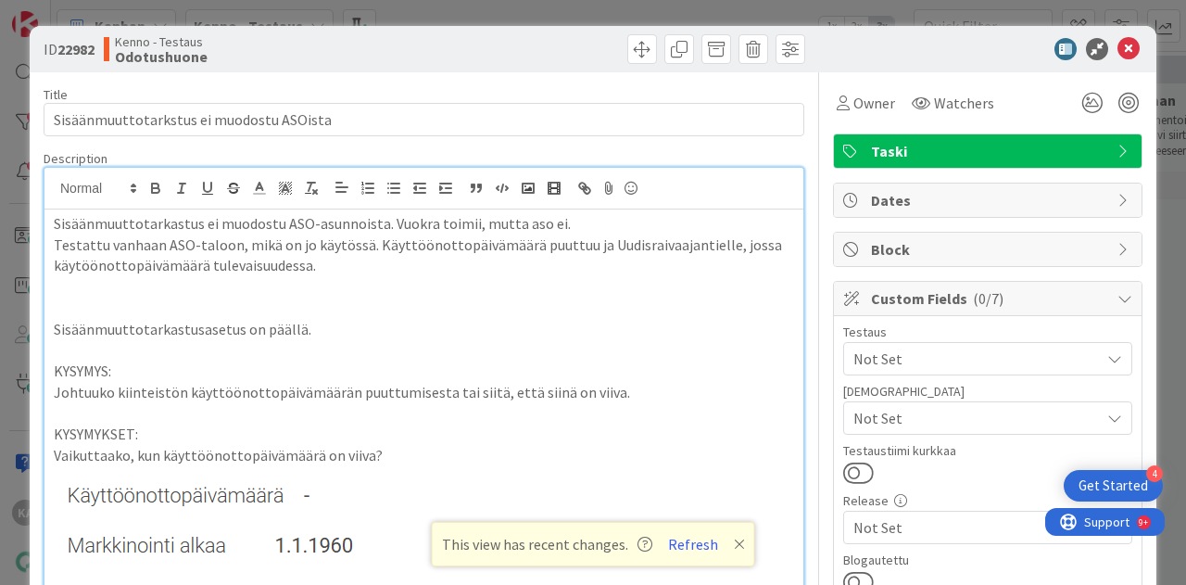
click at [1097, 23] on div "ID 22982 Kenno - Testaus Odotushuone Title 40 / 128 Sisäänmuuttotarkstus ei muo…" at bounding box center [593, 292] width 1186 height 585
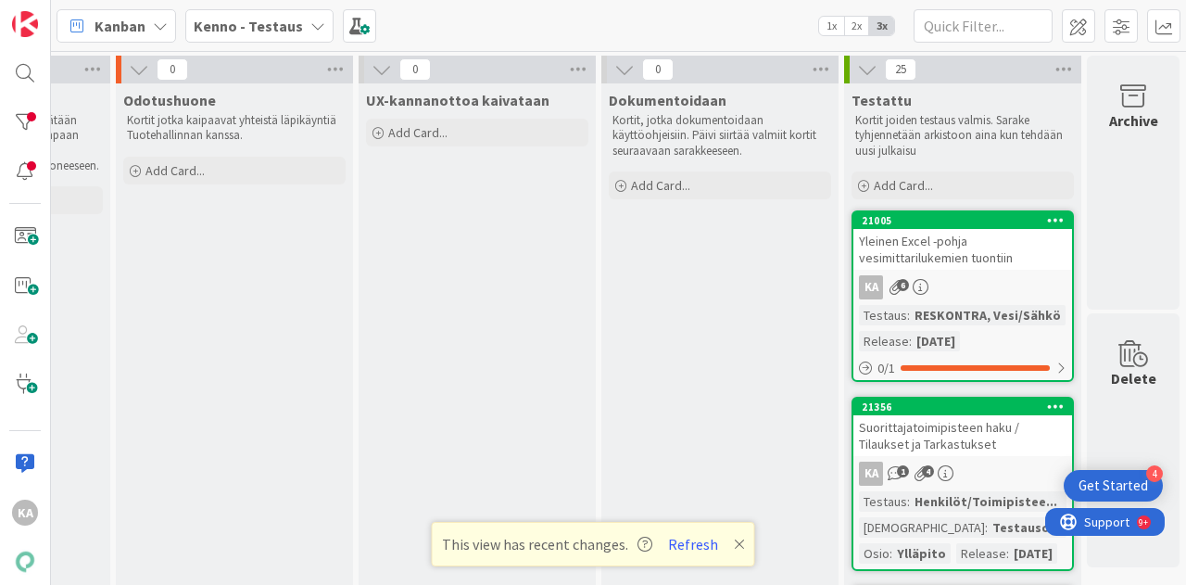
scroll to position [0, 1655]
click at [24, 120] on div at bounding box center [24, 122] width 37 height 34
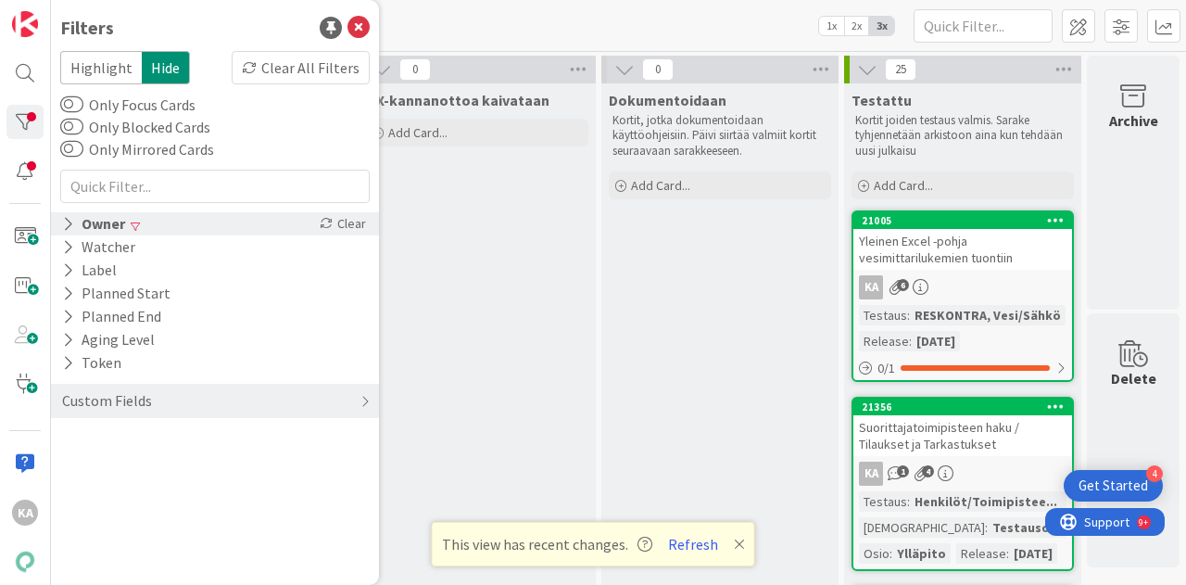
click at [122, 219] on div "Owner" at bounding box center [93, 223] width 67 height 23
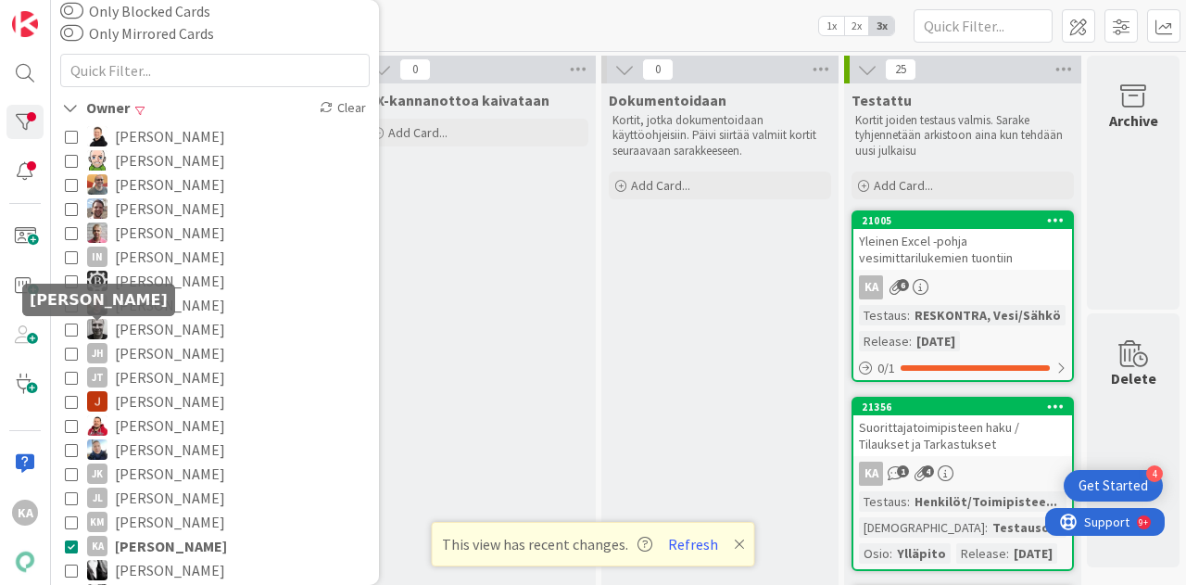
scroll to position [125, 0]
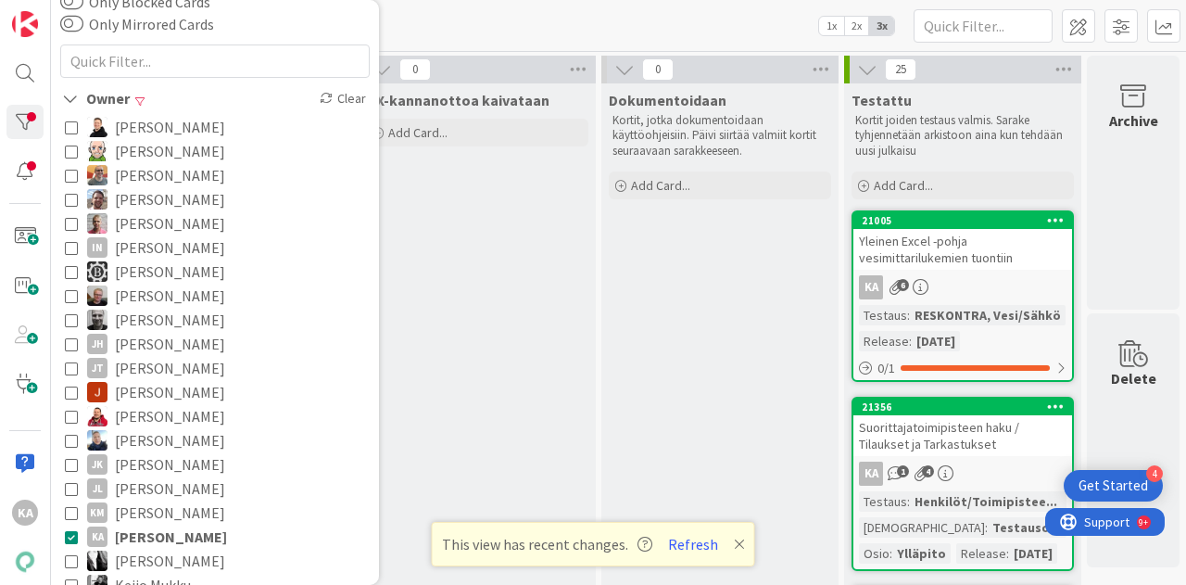
click at [126, 538] on span "[PERSON_NAME]" at bounding box center [171, 536] width 112 height 24
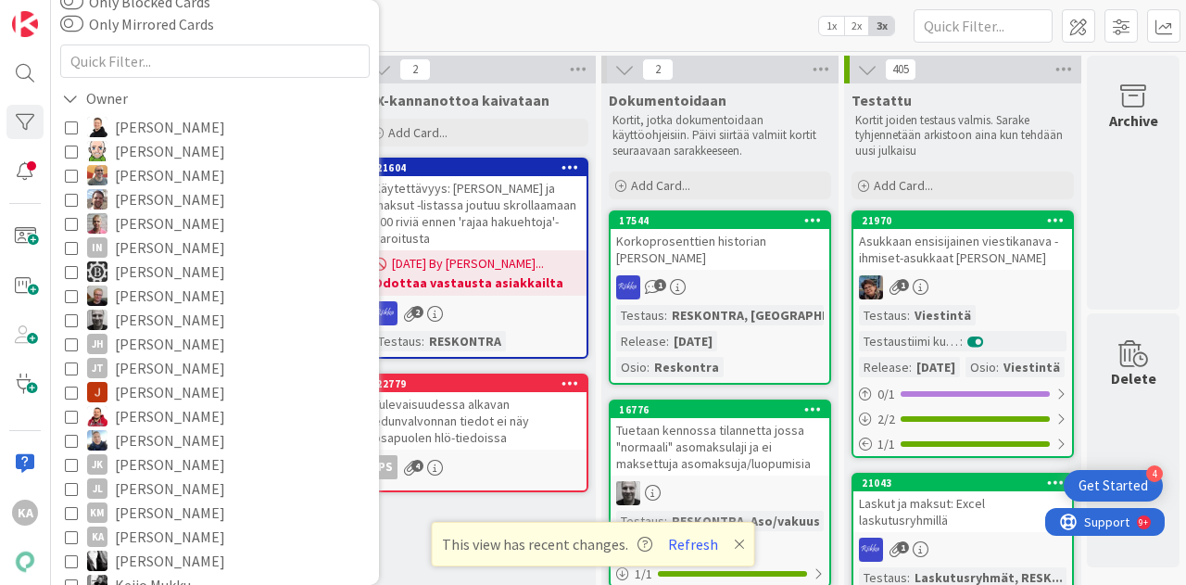
click at [487, 27] on div "Kanban Kenno - Testaus 1x 2x 3x" at bounding box center [618, 25] width 1135 height 51
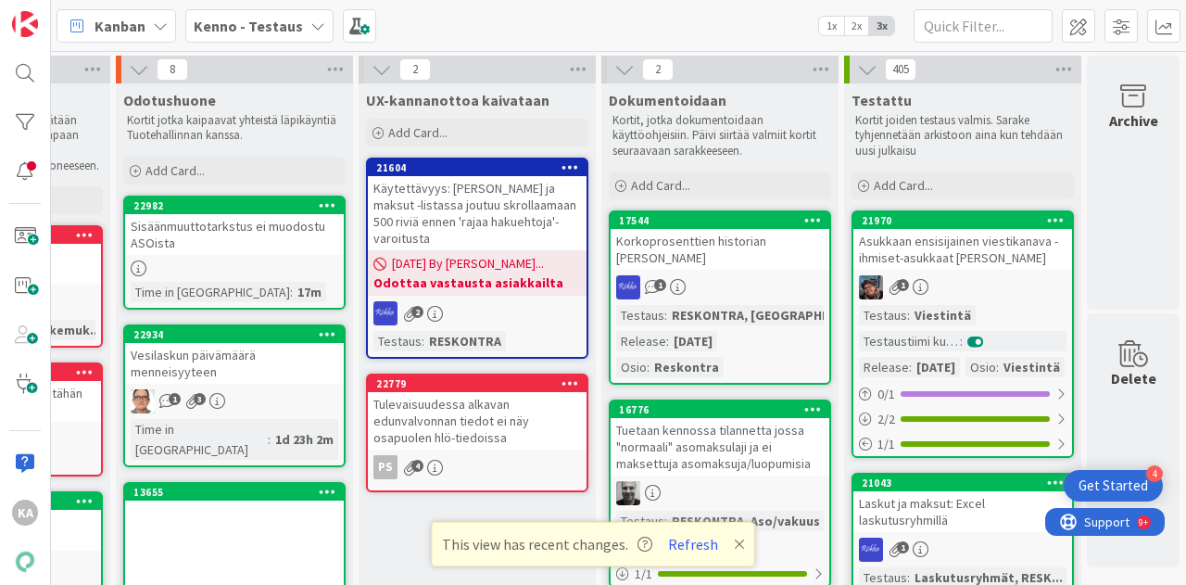
click at [213, 217] on div "Sisäänmuuttotarkstus ei muodostu ASOista" at bounding box center [234, 234] width 219 height 41
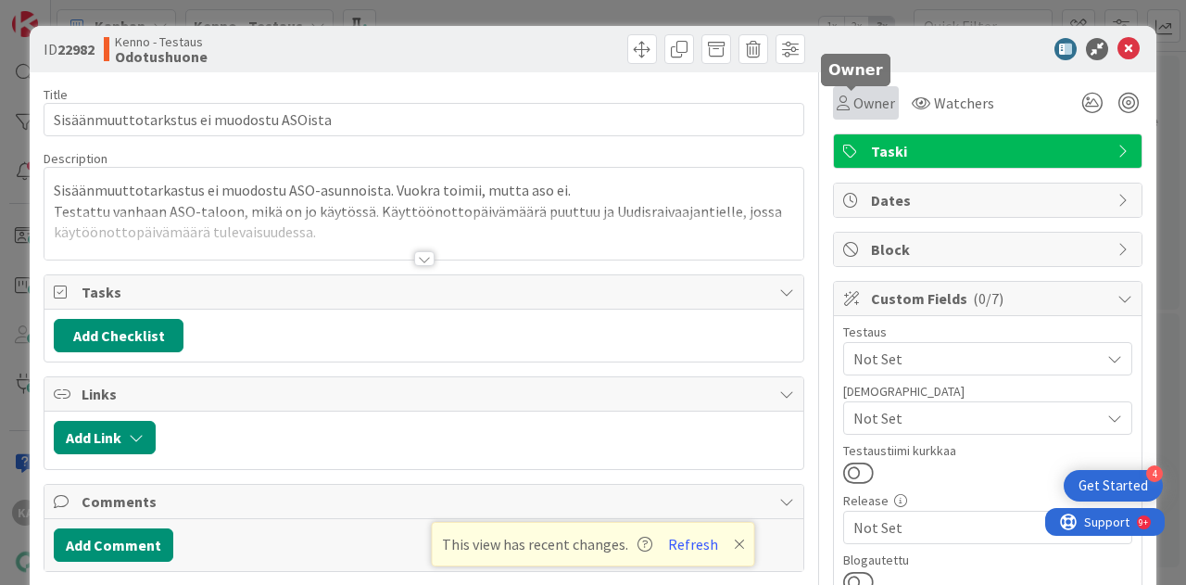
click at [853, 96] on span "Owner" at bounding box center [874, 103] width 42 height 22
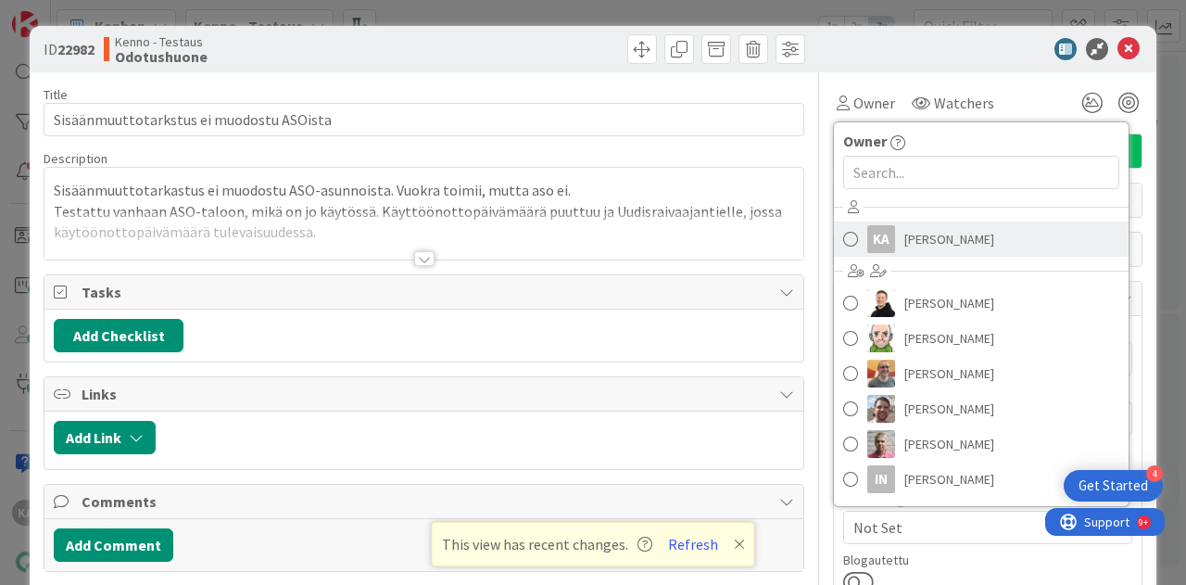
click at [904, 242] on span "[PERSON_NAME]" at bounding box center [949, 239] width 90 height 28
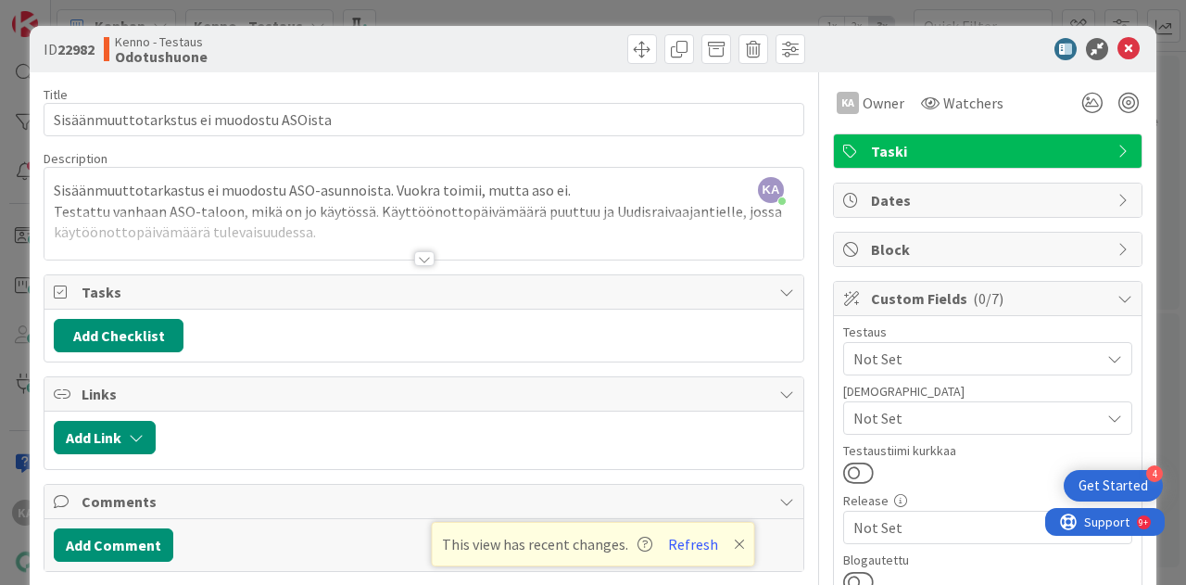
click at [1126, 45] on div at bounding box center [979, 49] width 328 height 22
click at [1118, 56] on icon at bounding box center [1129, 49] width 22 height 22
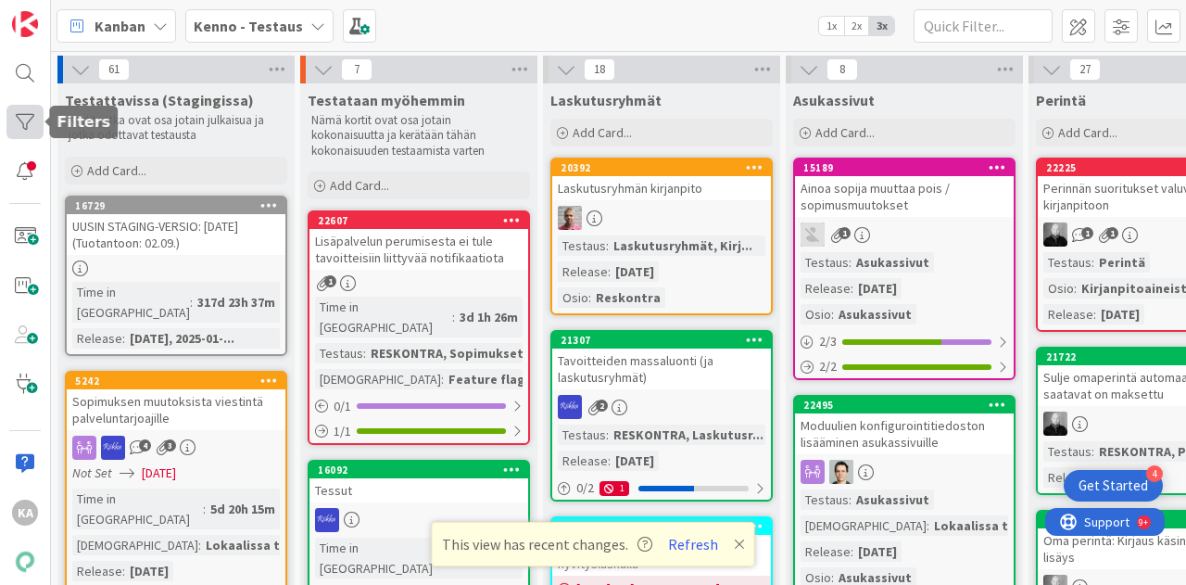
click at [23, 128] on div at bounding box center [24, 122] width 37 height 34
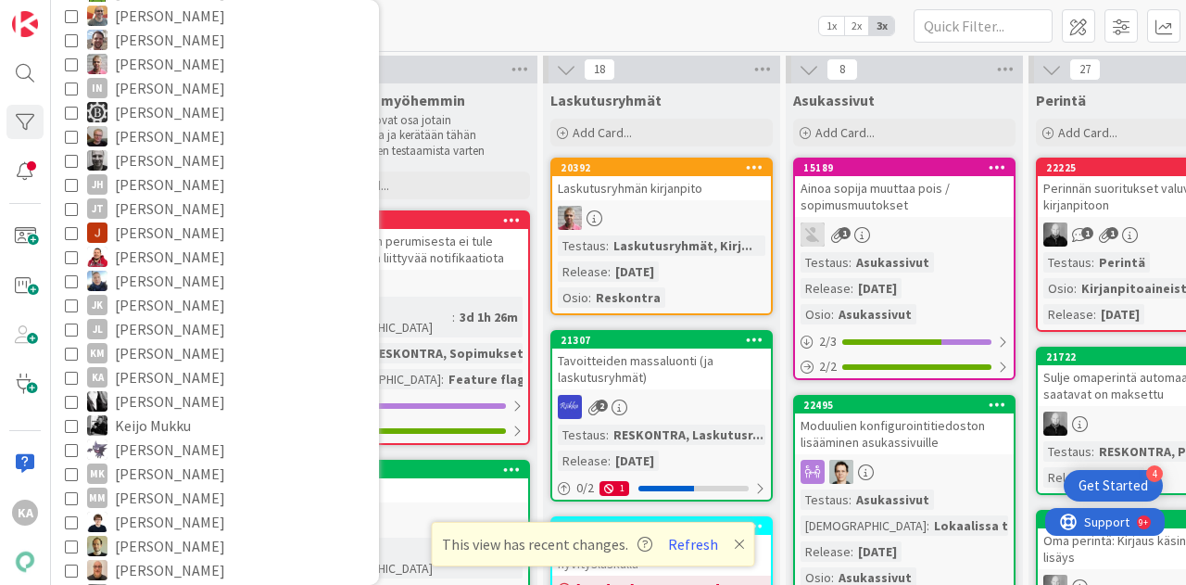
scroll to position [292, 0]
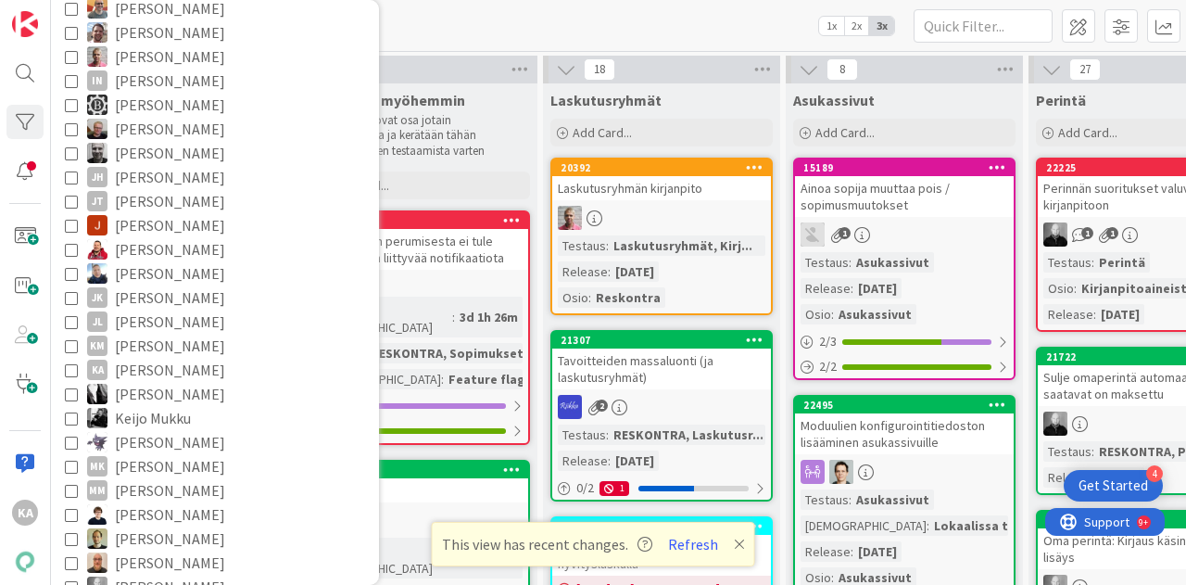
click at [158, 372] on span "[PERSON_NAME]" at bounding box center [170, 370] width 110 height 24
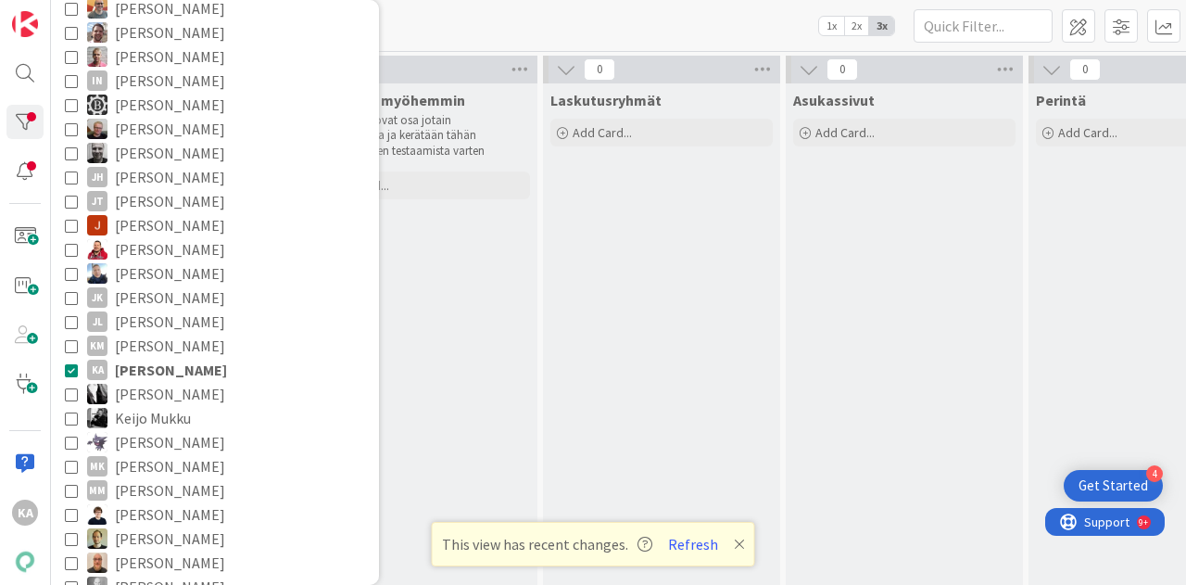
click at [491, 20] on div "Kanban Kenno - Testaus 1x 2x 3x" at bounding box center [618, 25] width 1135 height 51
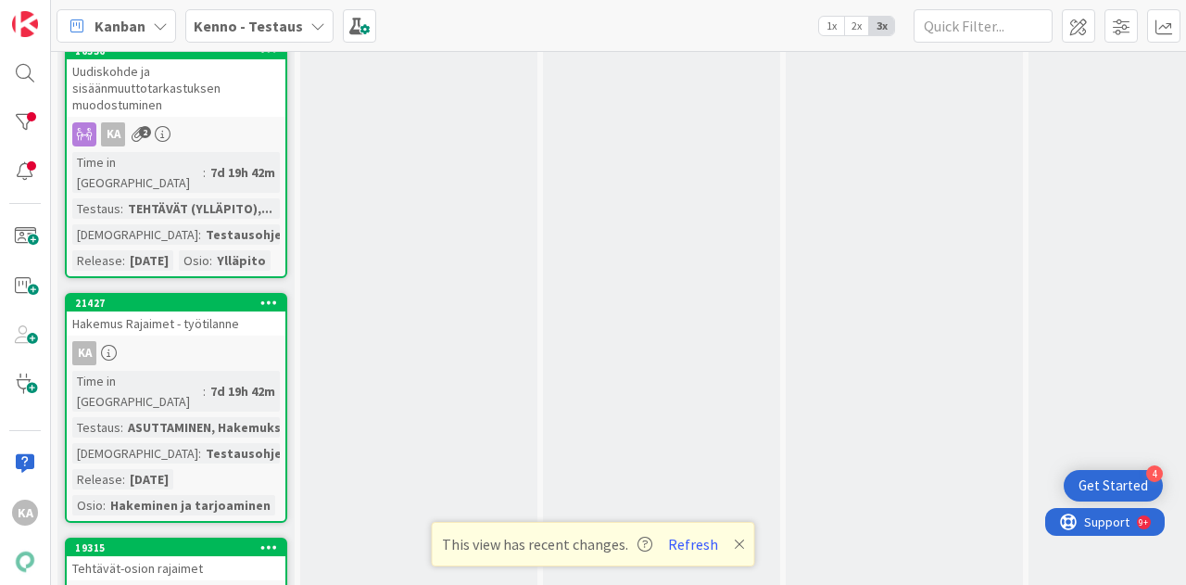
scroll to position [156, 0]
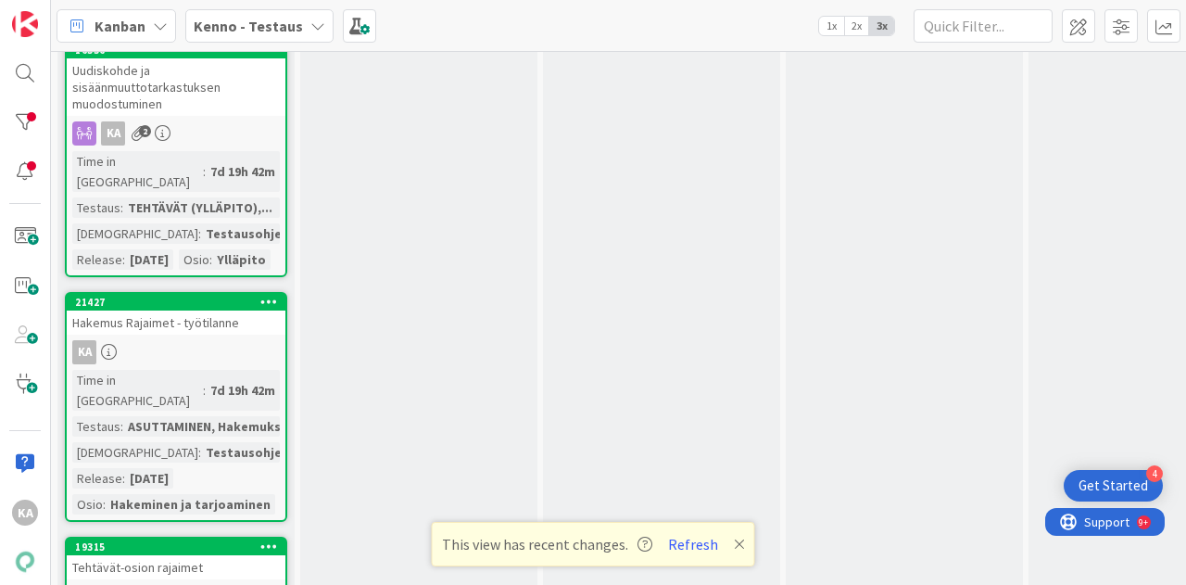
click at [207, 331] on div "Hakemus Rajaimet - työtilanne" at bounding box center [176, 322] width 219 height 24
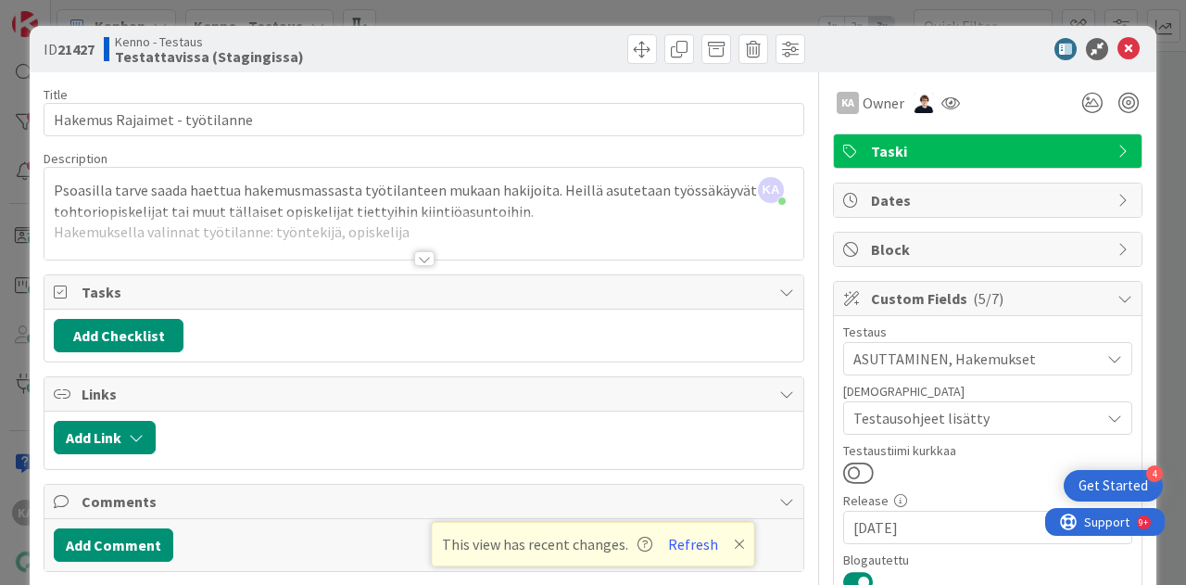
click at [418, 253] on div at bounding box center [424, 258] width 20 height 15
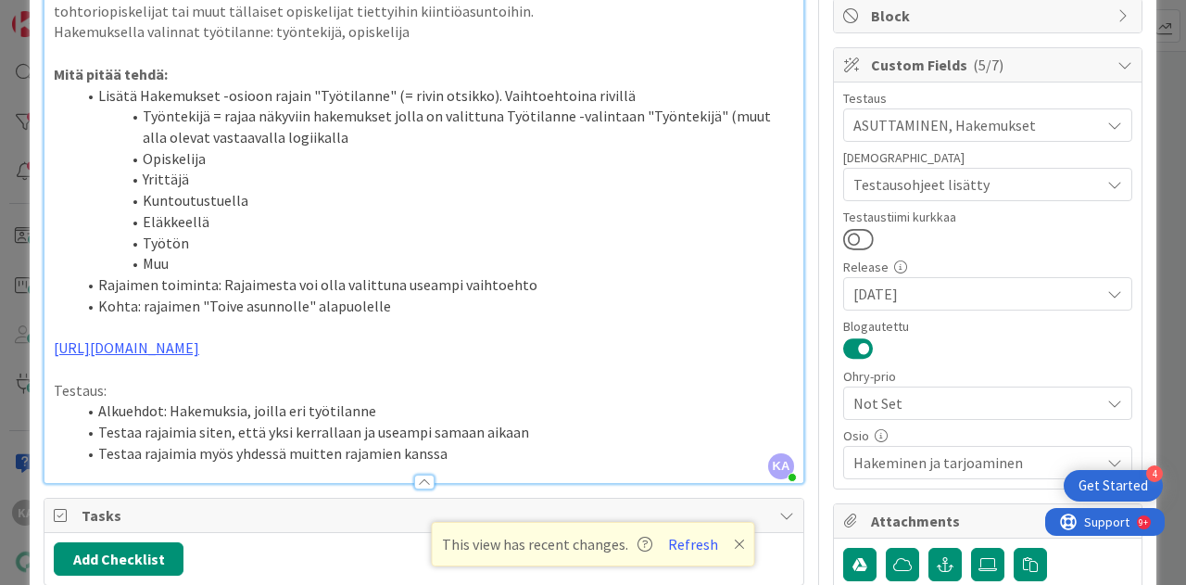
scroll to position [240, 0]
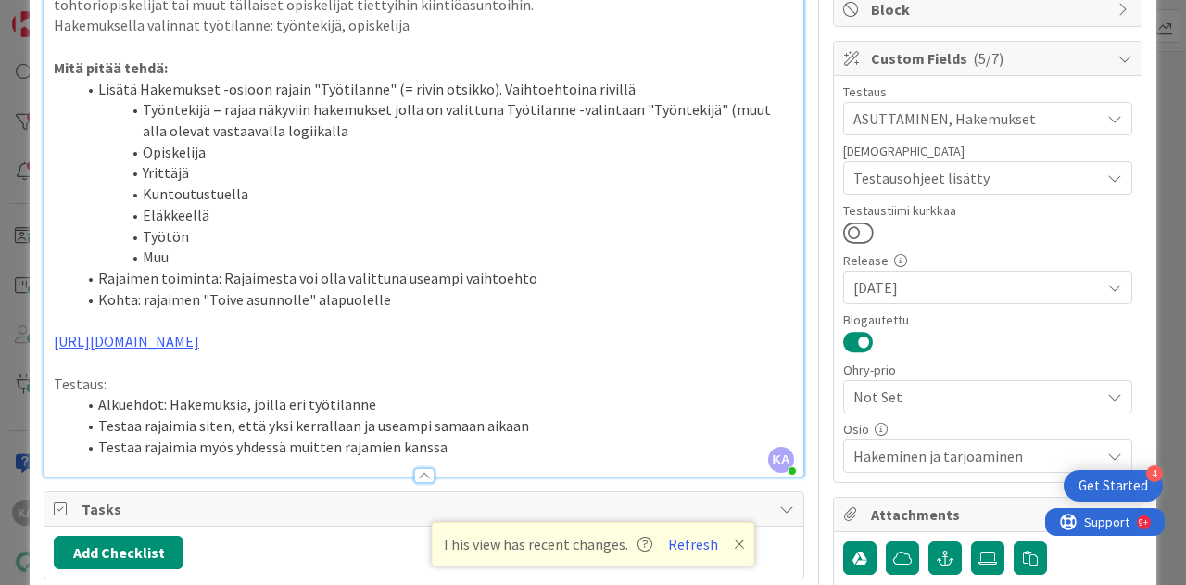
click at [465, 438] on li "Testaa rajaimia myös yhdessä muitten rajamien kanssa" at bounding box center [435, 446] width 718 height 21
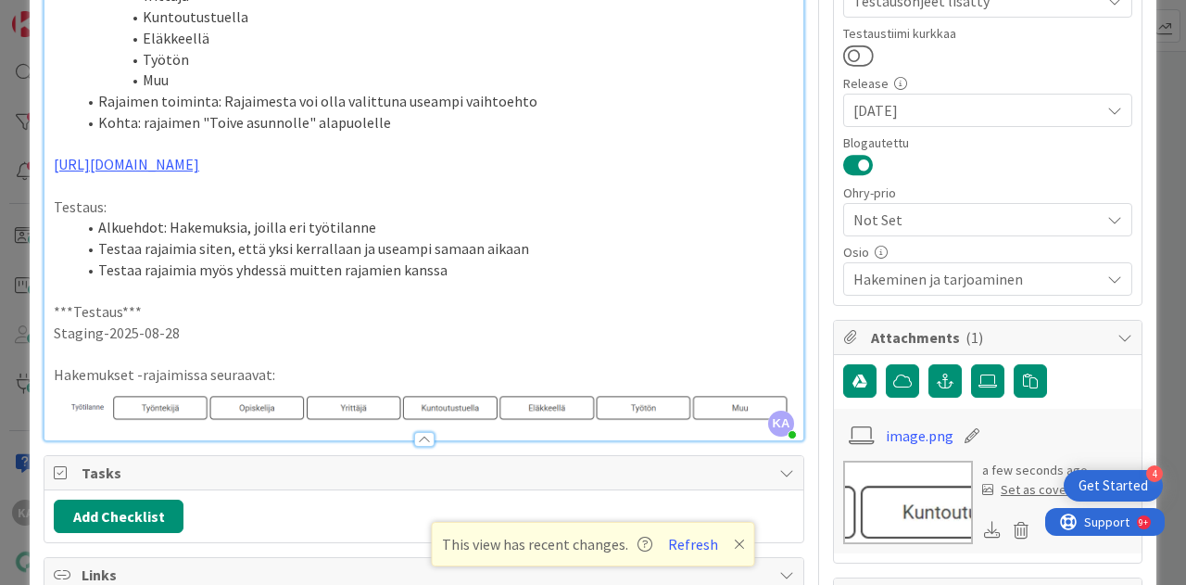
scroll to position [428, 0]
